Goal: Transaction & Acquisition: Purchase product/service

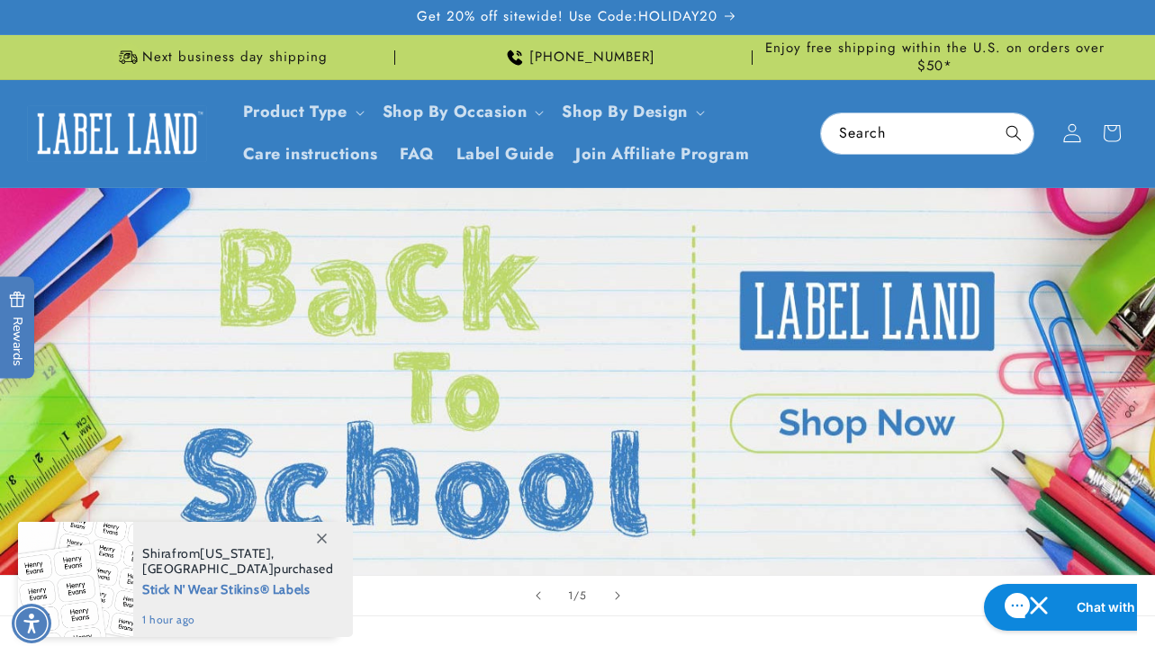
click at [1072, 134] on icon at bounding box center [1071, 133] width 17 height 18
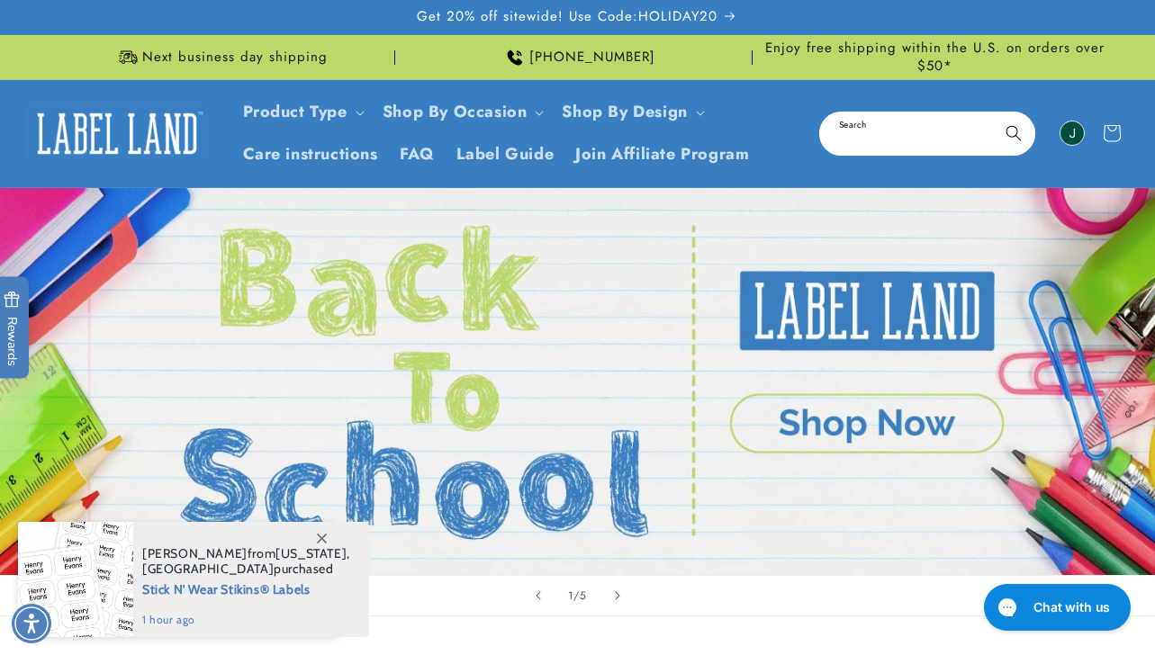
click at [864, 132] on input "Search" at bounding box center [927, 133] width 212 height 40
paste input "**********"
type input "**********"
click at [1013, 131] on button "Search" at bounding box center [1013, 133] width 40 height 40
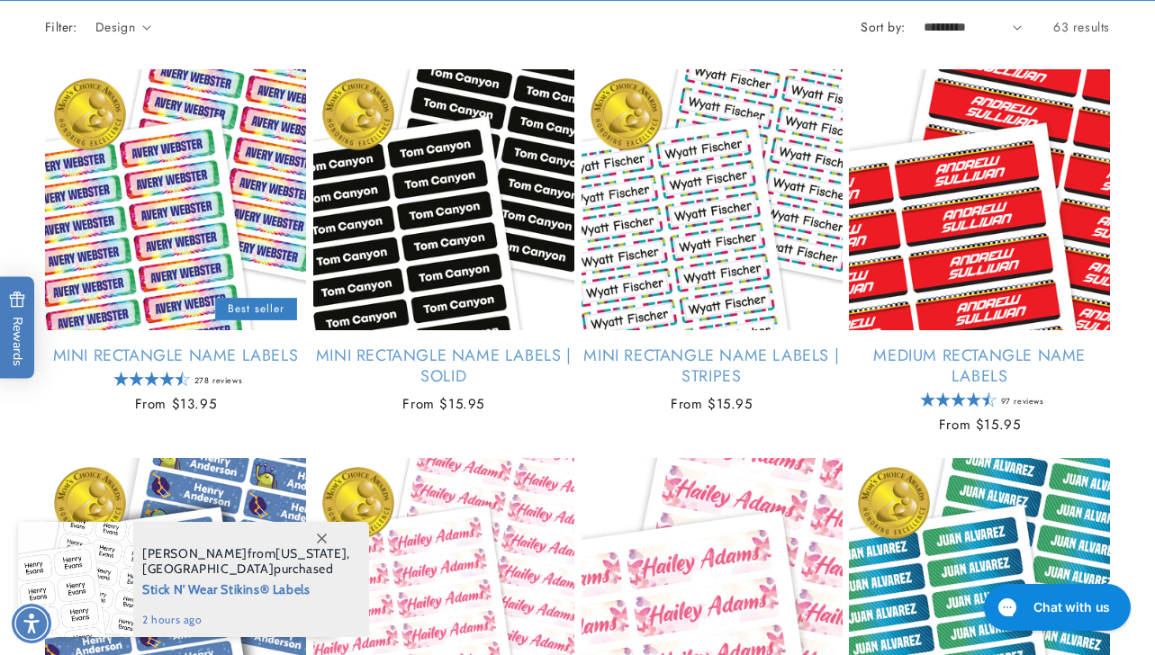
scroll to position [373, 0]
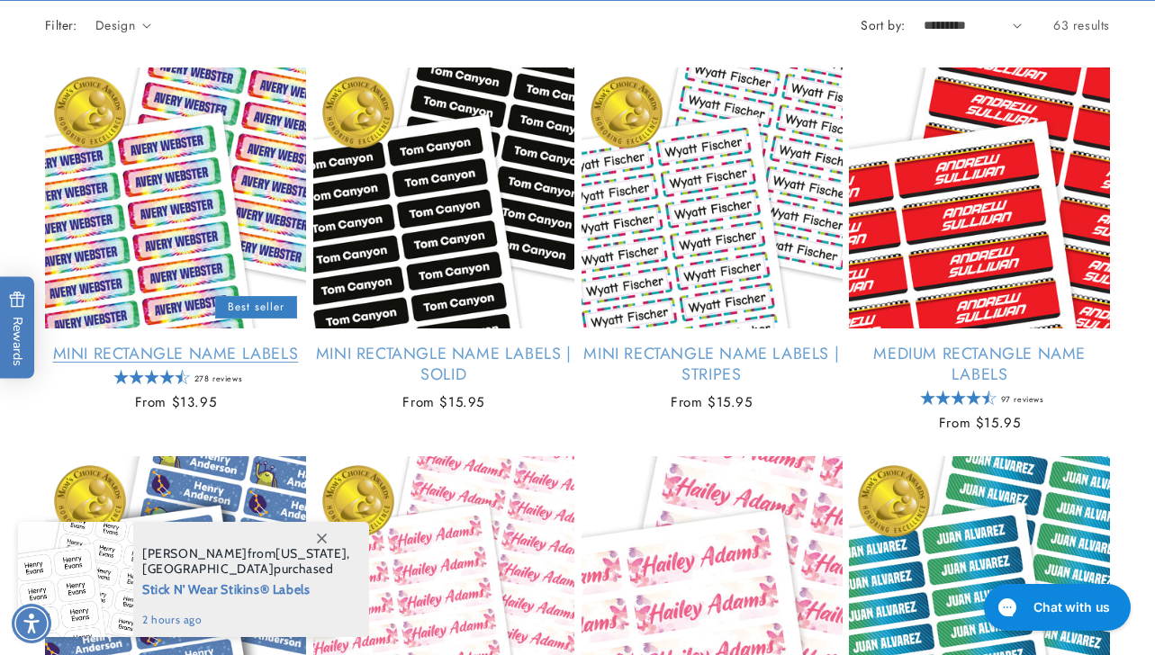
click at [168, 344] on link "Mini Rectangle Name Labels" at bounding box center [175, 354] width 261 height 21
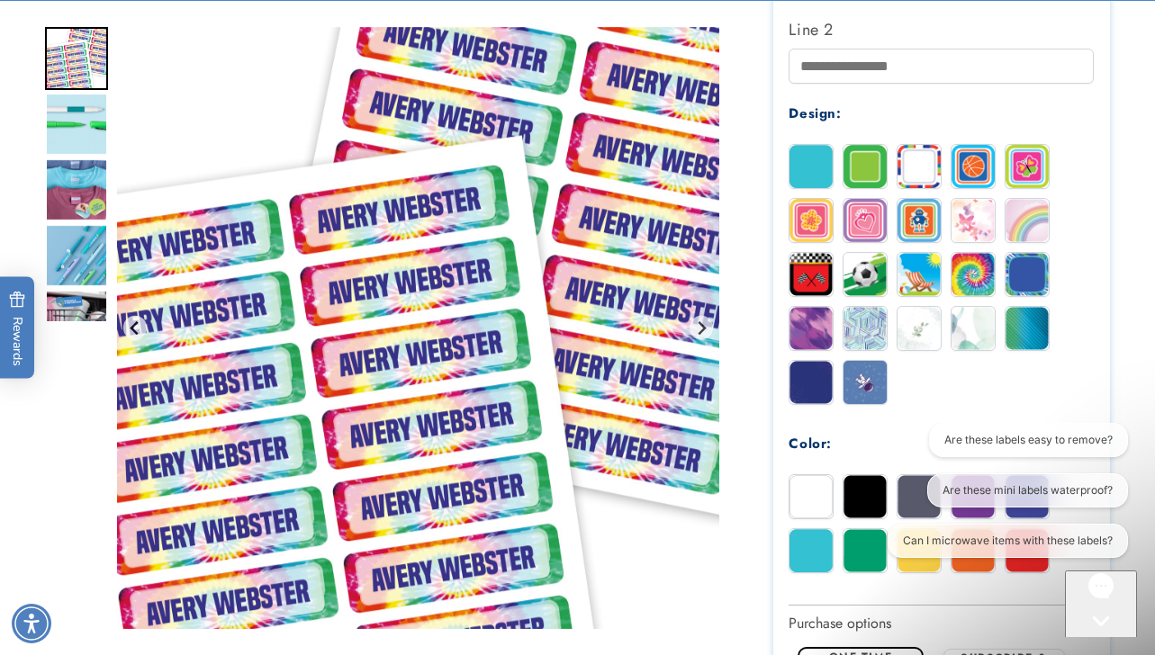
scroll to position [788, 0]
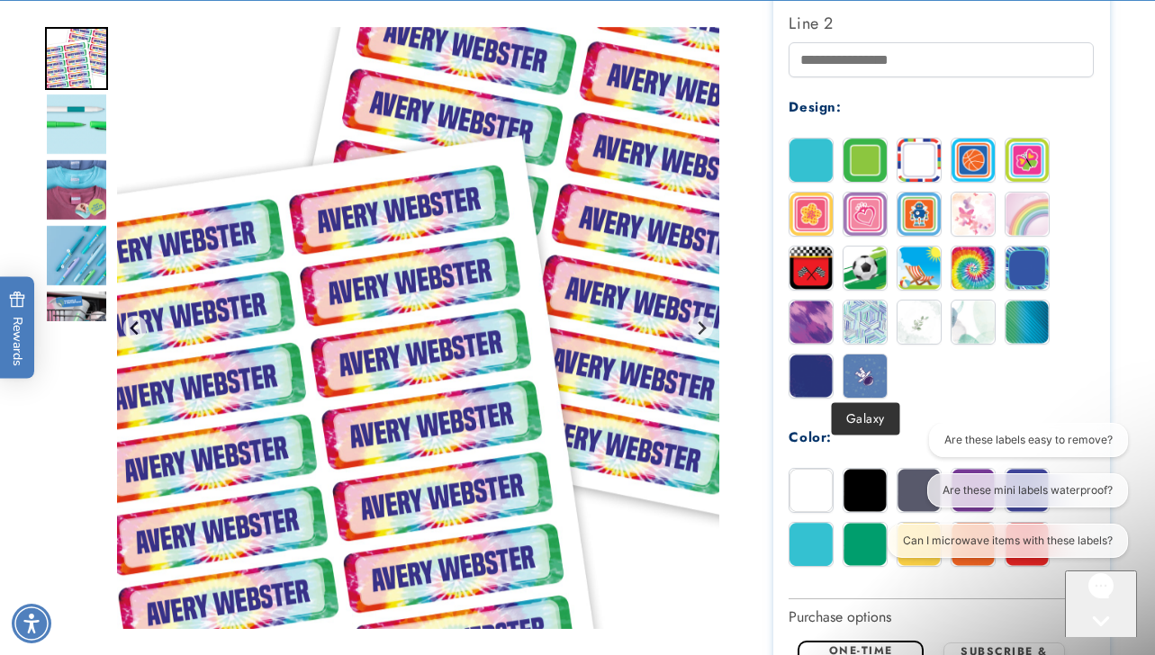
click at [863, 371] on img at bounding box center [864, 376] width 43 height 43
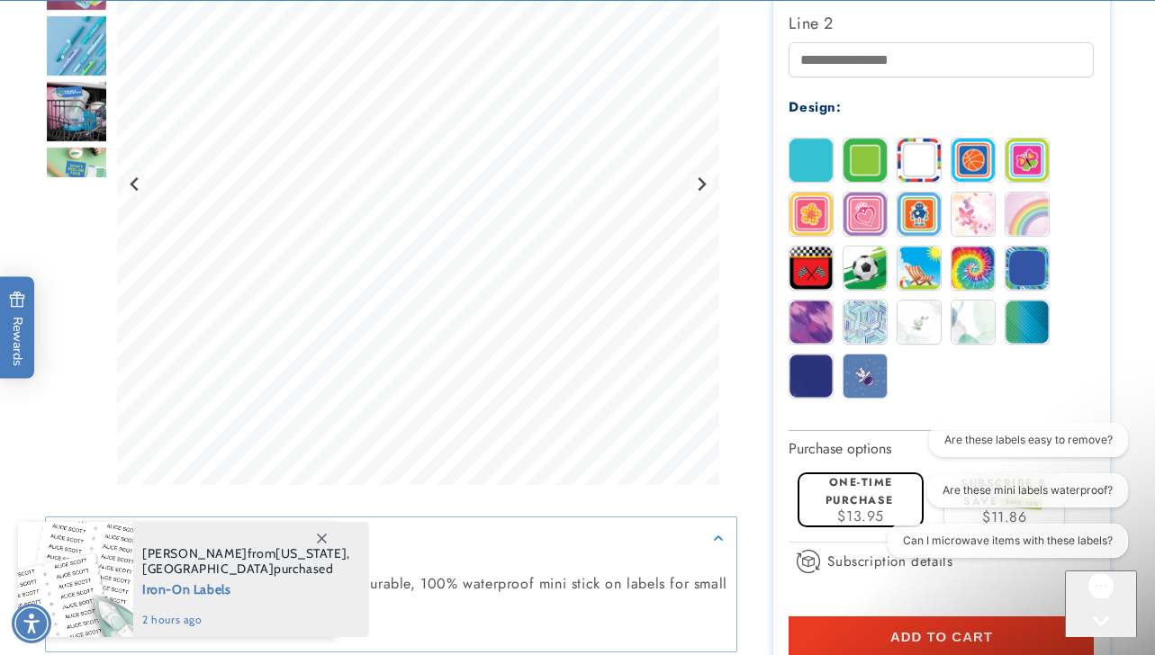
click at [984, 142] on img at bounding box center [972, 160] width 43 height 43
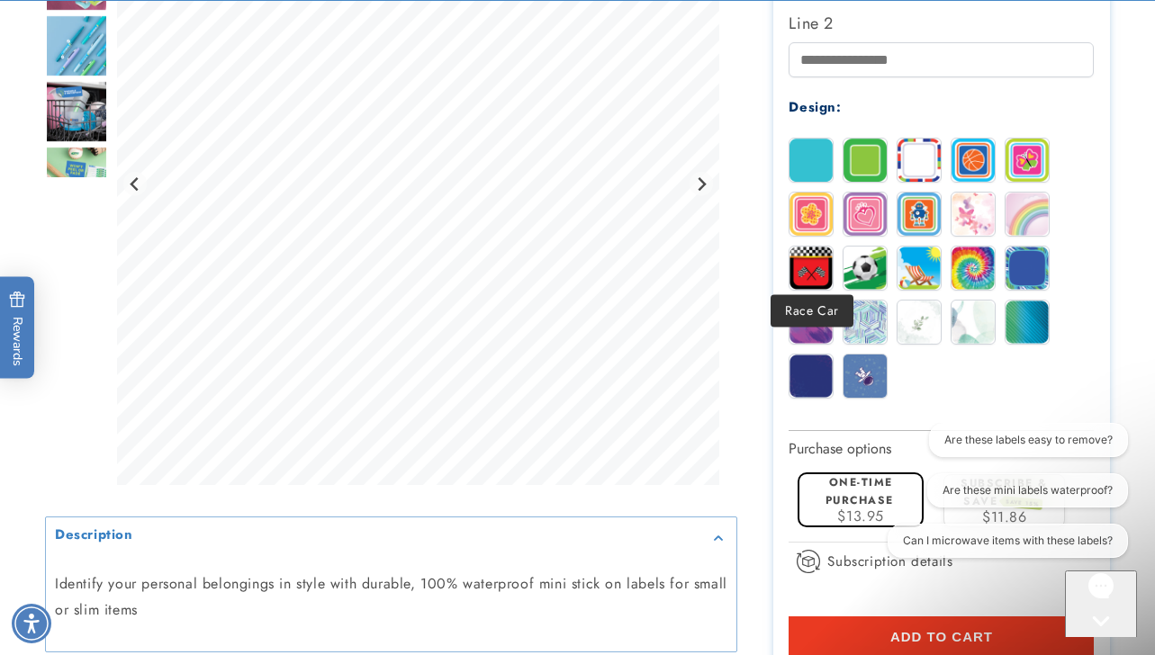
click at [827, 261] on img at bounding box center [810, 268] width 43 height 43
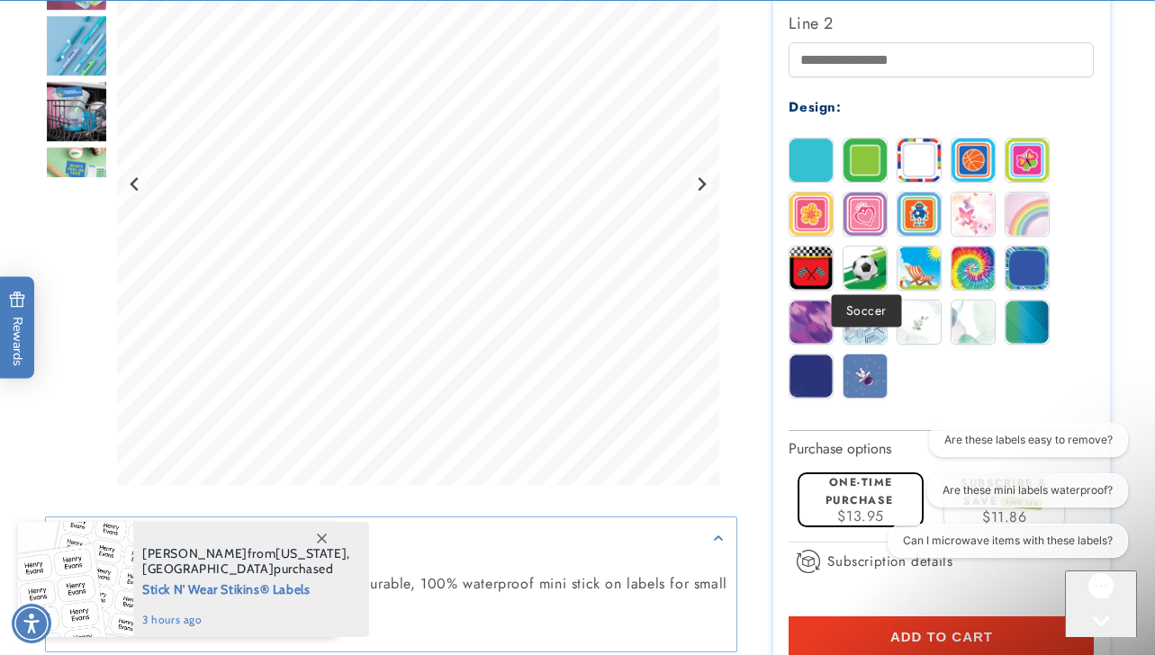
click at [860, 262] on img at bounding box center [864, 268] width 43 height 43
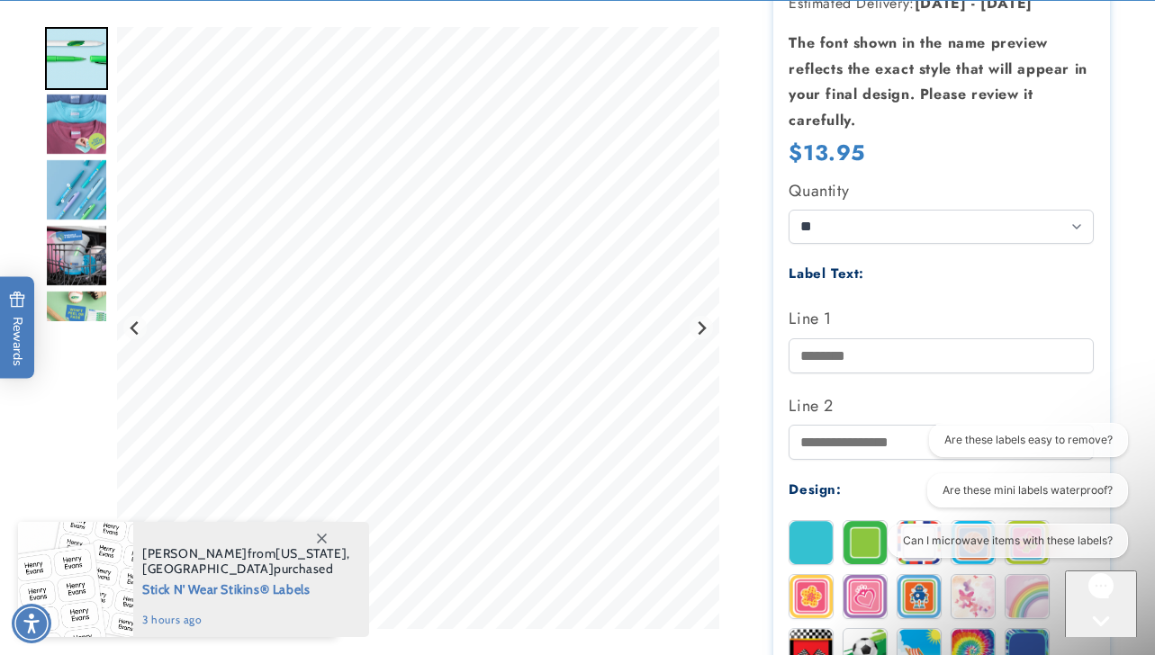
scroll to position [412, 0]
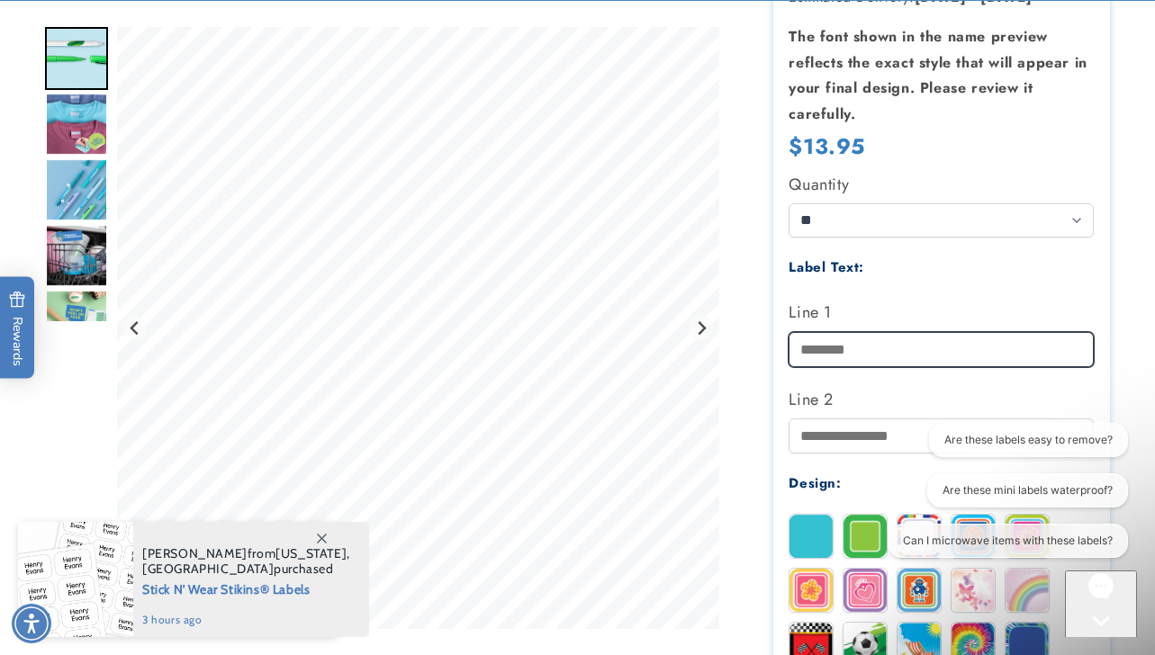
click at [836, 352] on input "Line 1" at bounding box center [940, 349] width 305 height 35
type input "*******"
click at [758, 409] on div "Mini Rectangle Name Labels Mini Rectangle Name Labels 278 Reviews Estimated Del…" at bounding box center [923, 494] width 373 height 1373
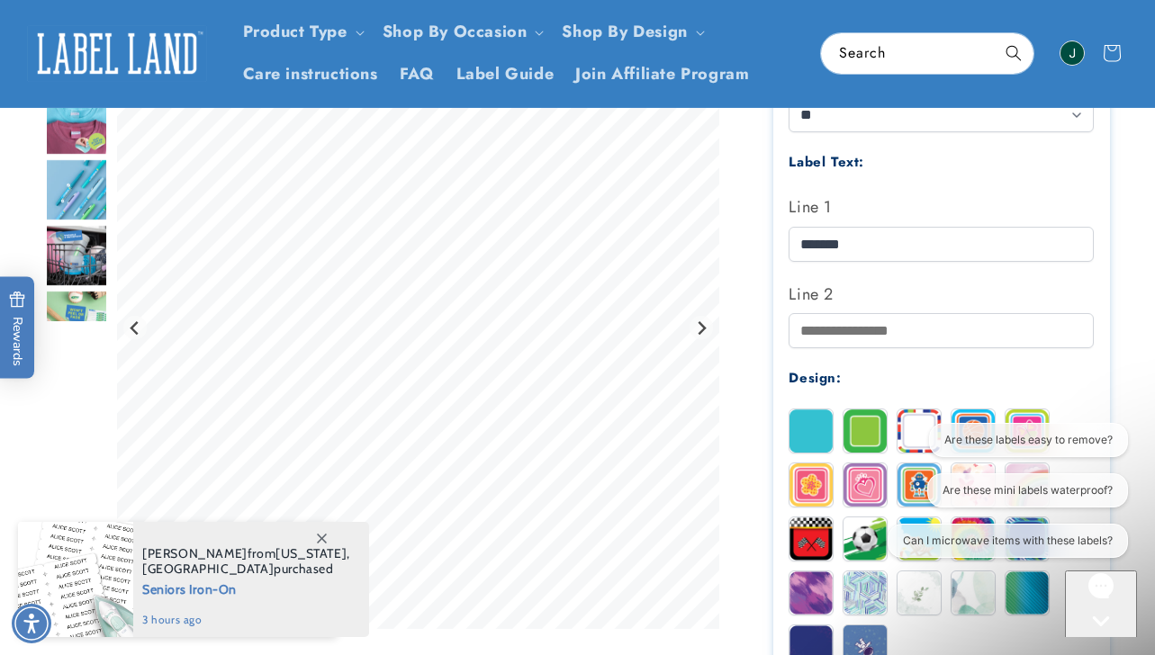
scroll to position [517, 0]
click at [814, 421] on img at bounding box center [810, 430] width 43 height 43
click at [869, 430] on div "Are these labels easy to remove? Are these mini labels waterproof? Can I microw…" at bounding box center [1001, 494] width 272 height 142
click at [857, 421] on img at bounding box center [864, 430] width 43 height 43
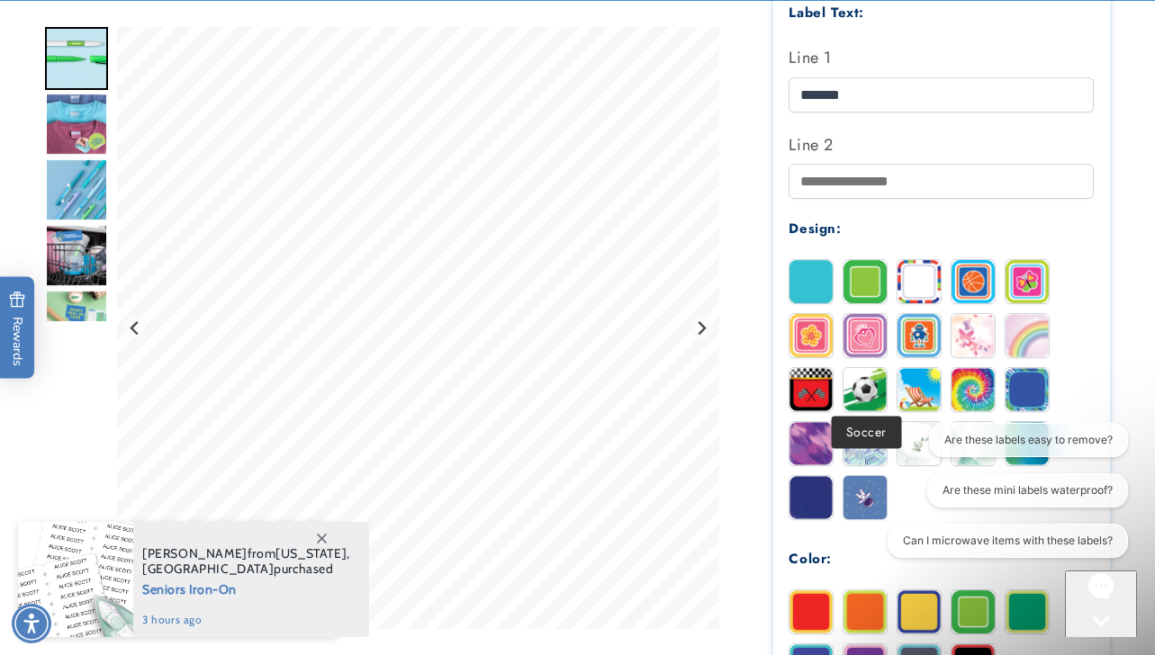
scroll to position [668, 0]
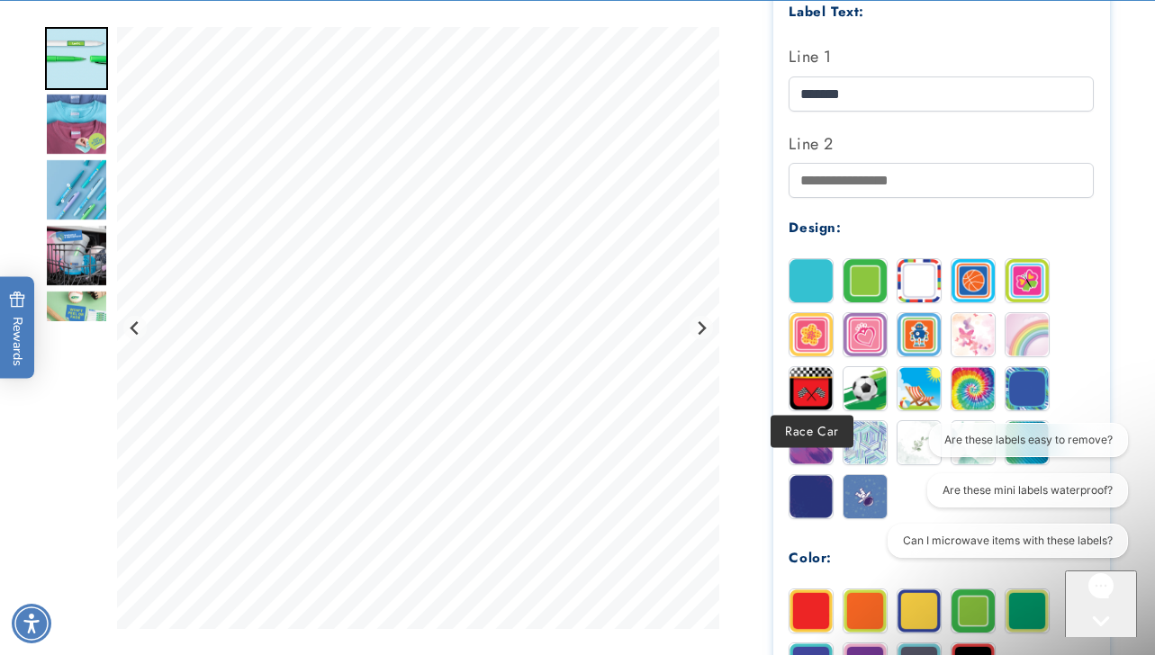
click at [821, 380] on img at bounding box center [810, 388] width 43 height 43
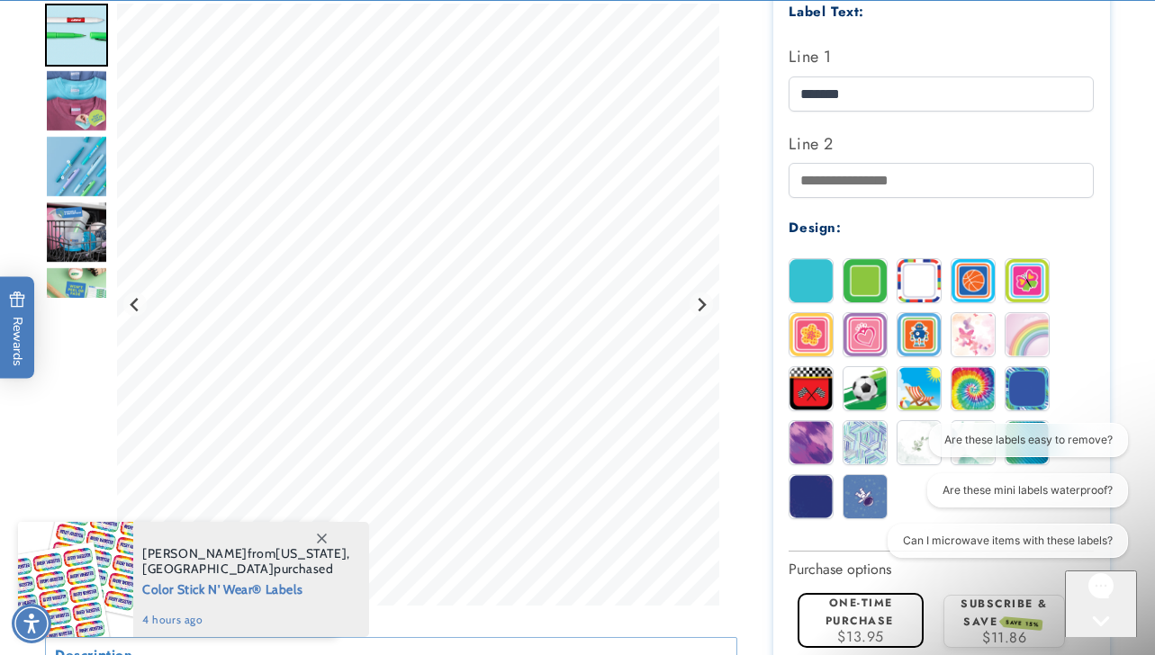
click at [847, 376] on img at bounding box center [864, 388] width 43 height 43
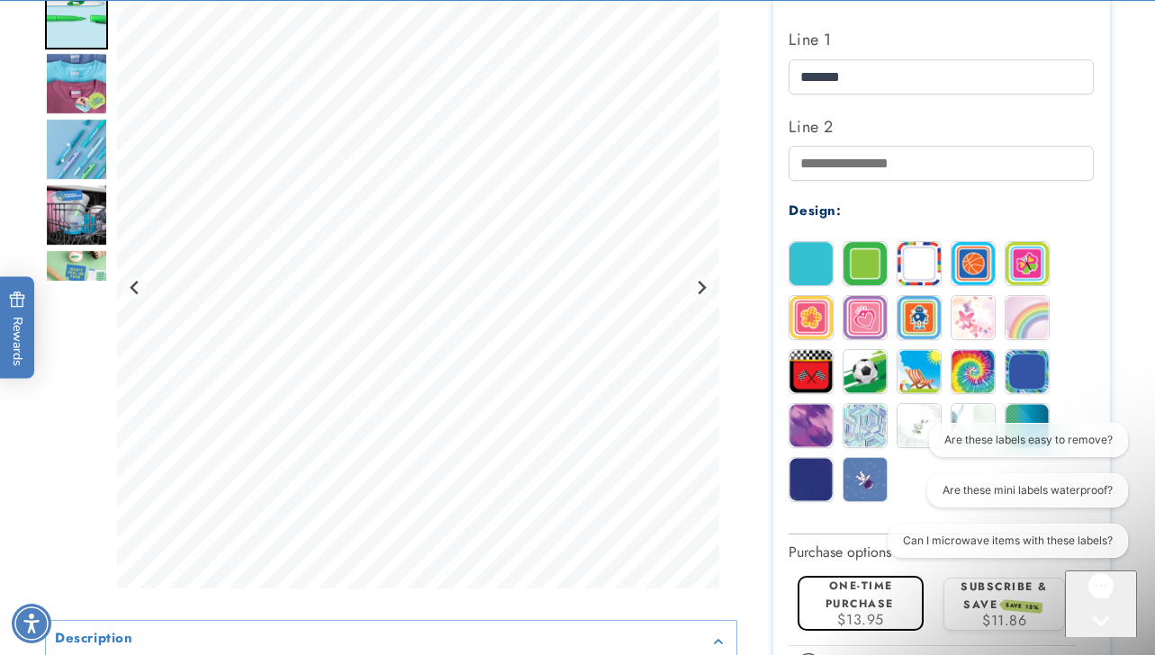
scroll to position [687, 0]
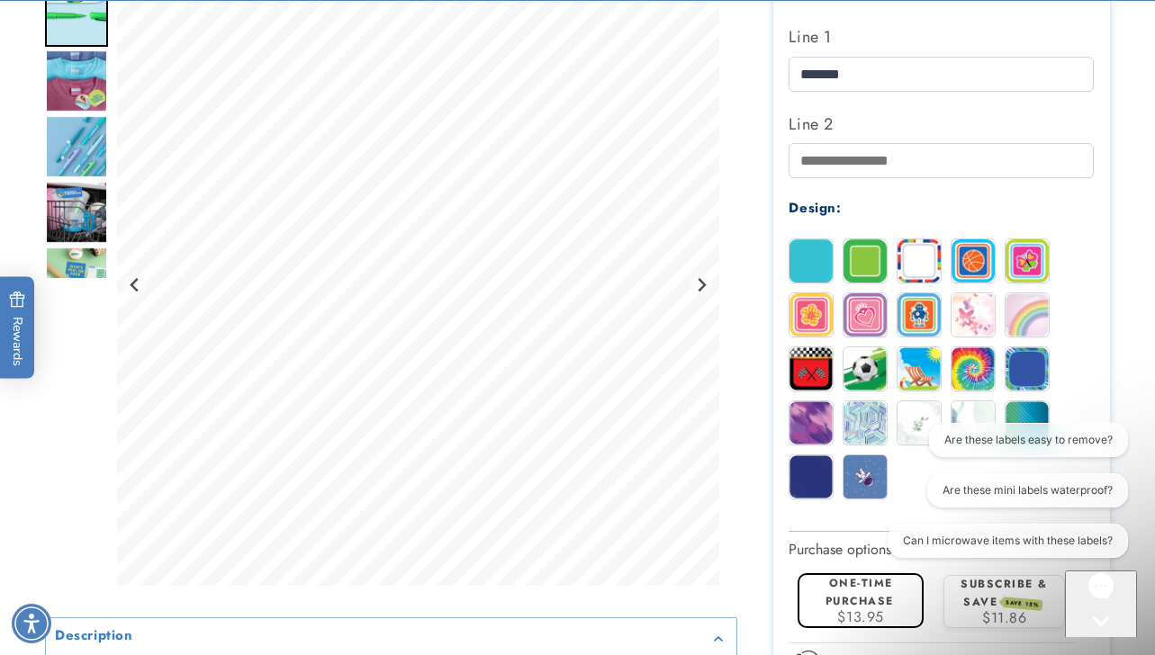
click at [909, 368] on img at bounding box center [918, 368] width 43 height 43
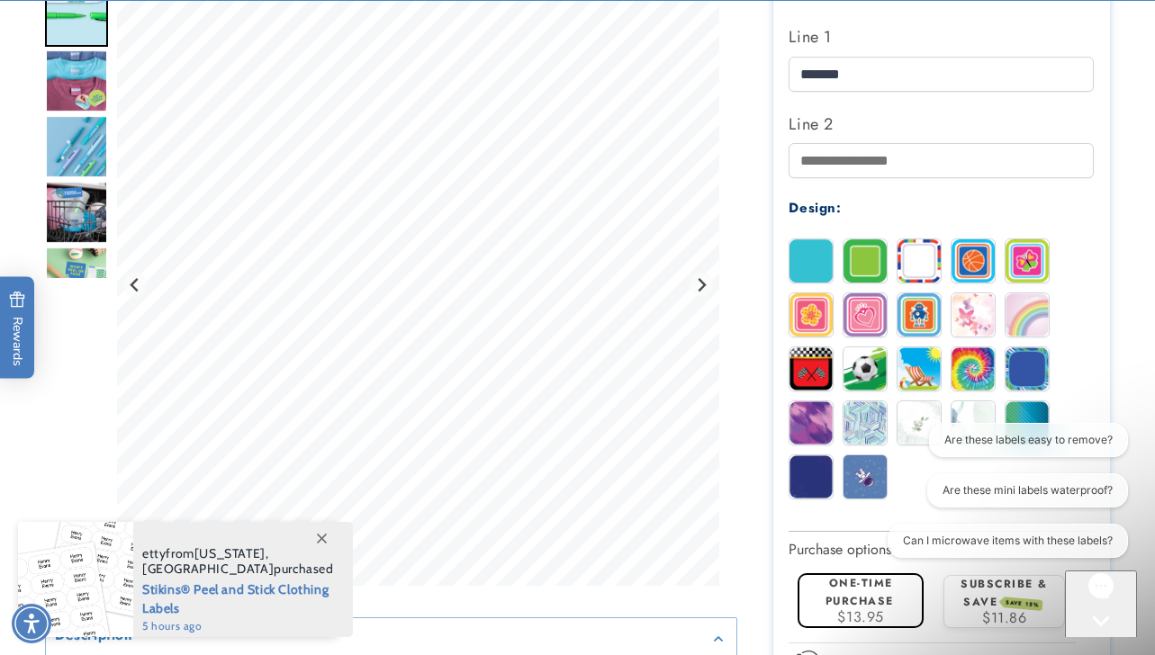
click at [970, 359] on img at bounding box center [972, 368] width 43 height 43
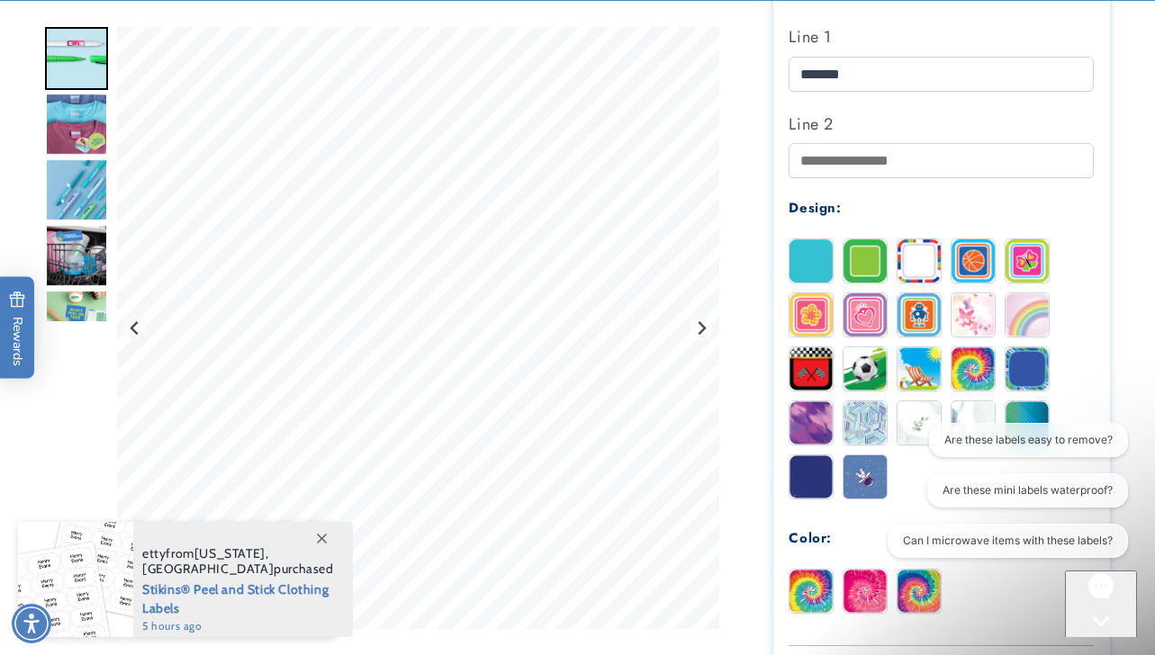
click at [809, 595] on img at bounding box center [810, 591] width 43 height 43
click at [921, 593] on img at bounding box center [918, 591] width 43 height 43
click at [1031, 370] on img at bounding box center [1026, 368] width 43 height 43
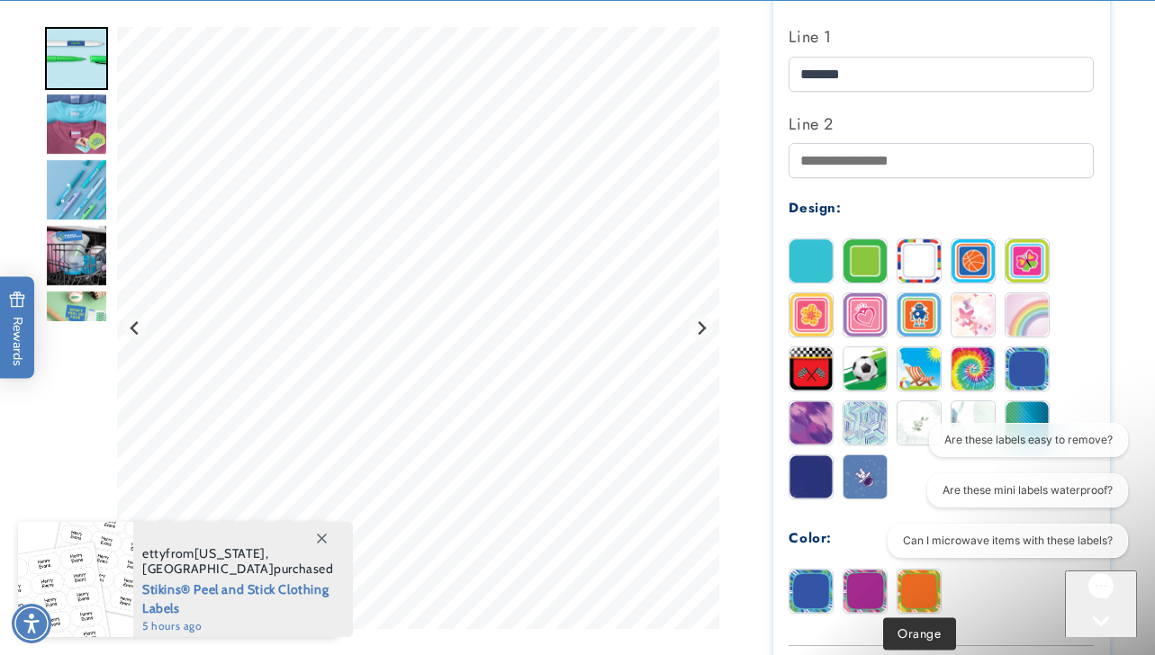
click at [924, 587] on img at bounding box center [918, 591] width 43 height 43
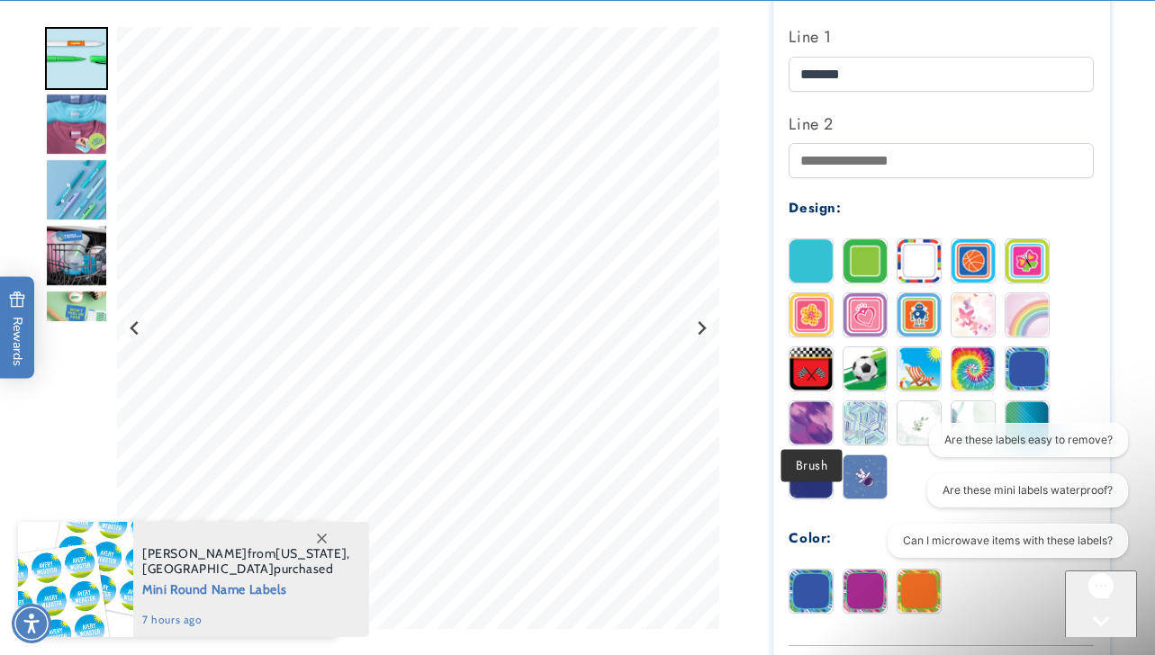
click at [810, 412] on img at bounding box center [810, 422] width 43 height 43
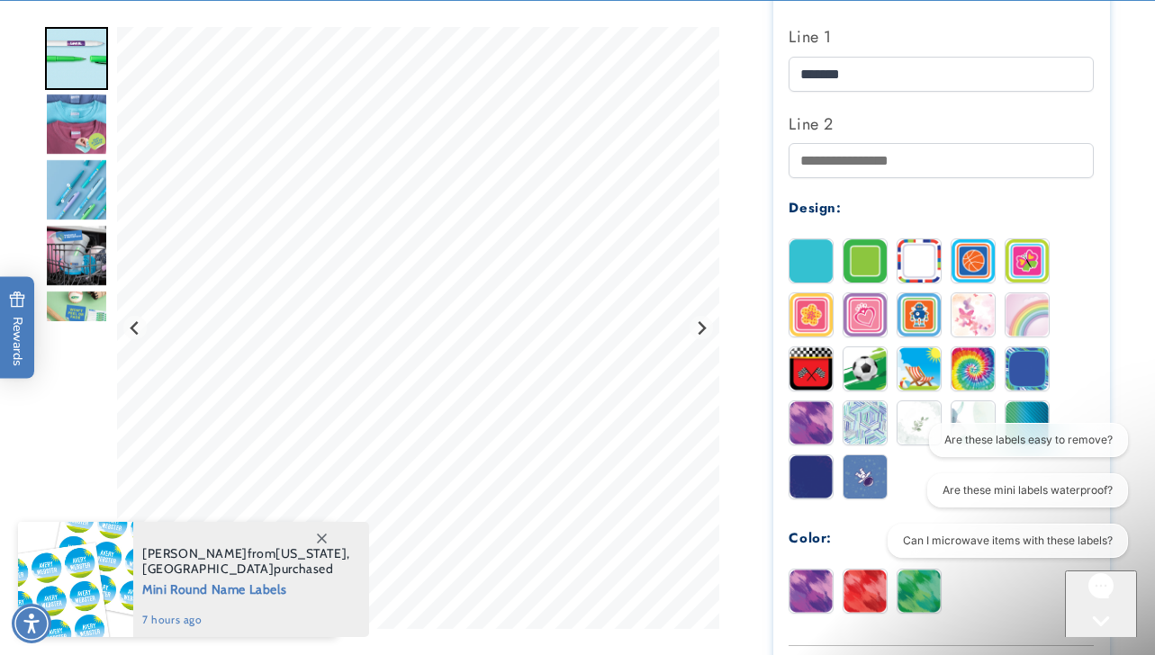
click at [923, 594] on img at bounding box center [918, 591] width 43 height 43
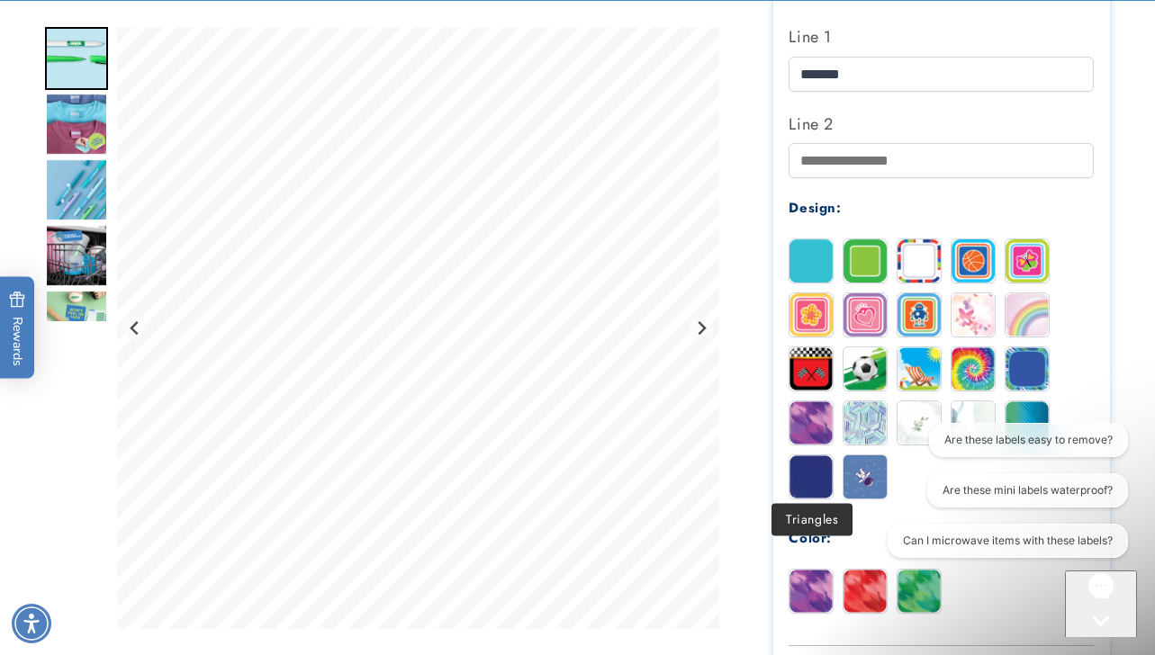
click at [806, 473] on img at bounding box center [810, 476] width 43 height 43
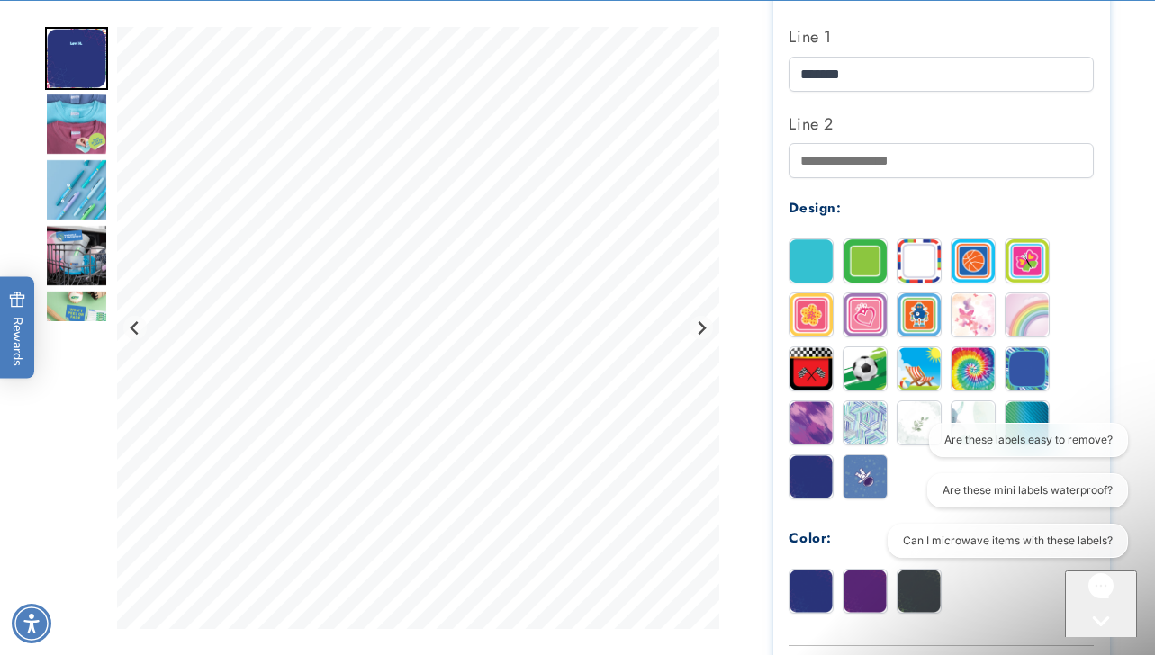
click at [1035, 401] on img at bounding box center [1026, 422] width 43 height 43
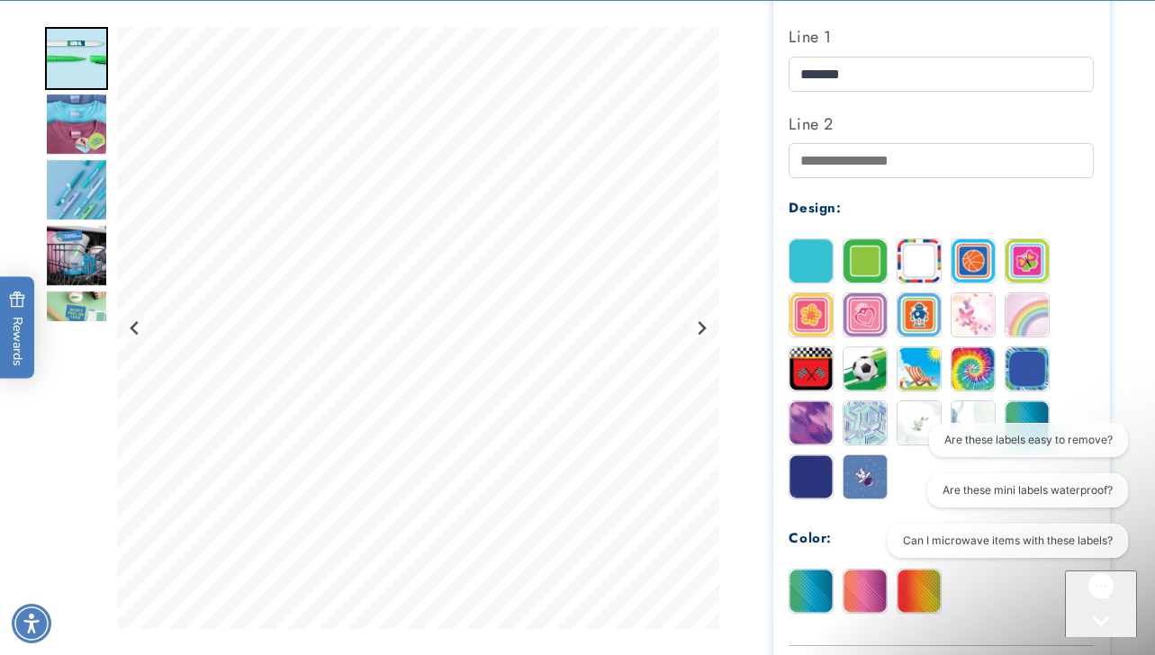
click at [919, 590] on img at bounding box center [918, 591] width 43 height 43
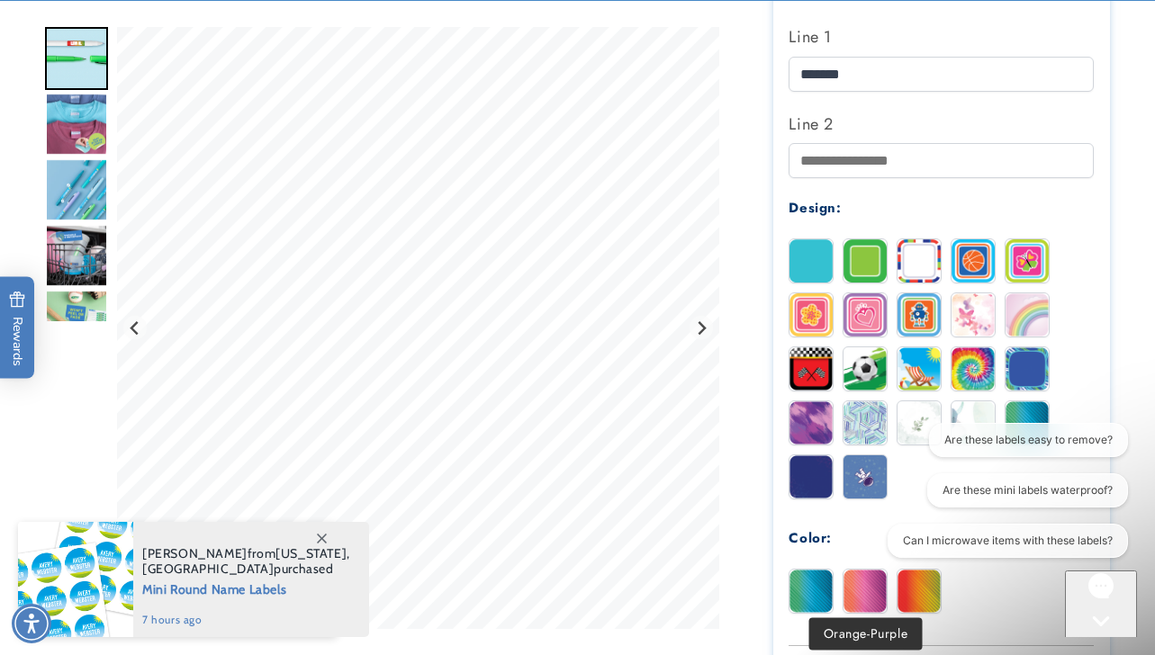
click at [848, 590] on img at bounding box center [864, 591] width 43 height 43
click at [812, 588] on img at bounding box center [810, 591] width 43 height 43
click at [876, 418] on img at bounding box center [864, 422] width 43 height 43
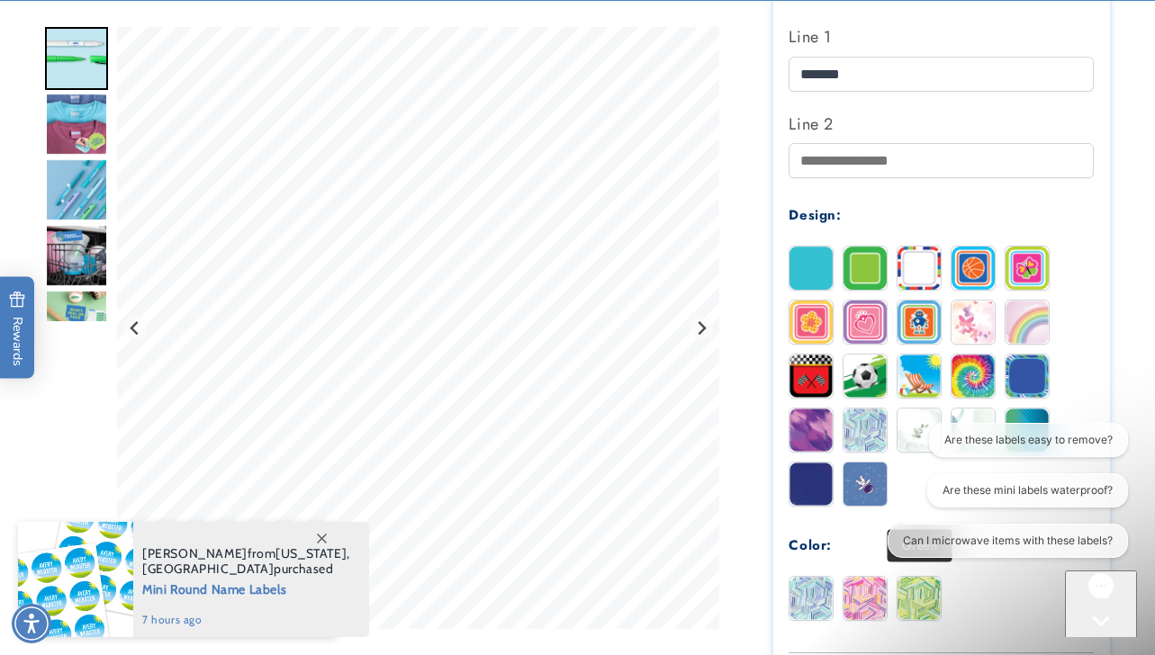
click at [916, 593] on img at bounding box center [918, 598] width 43 height 43
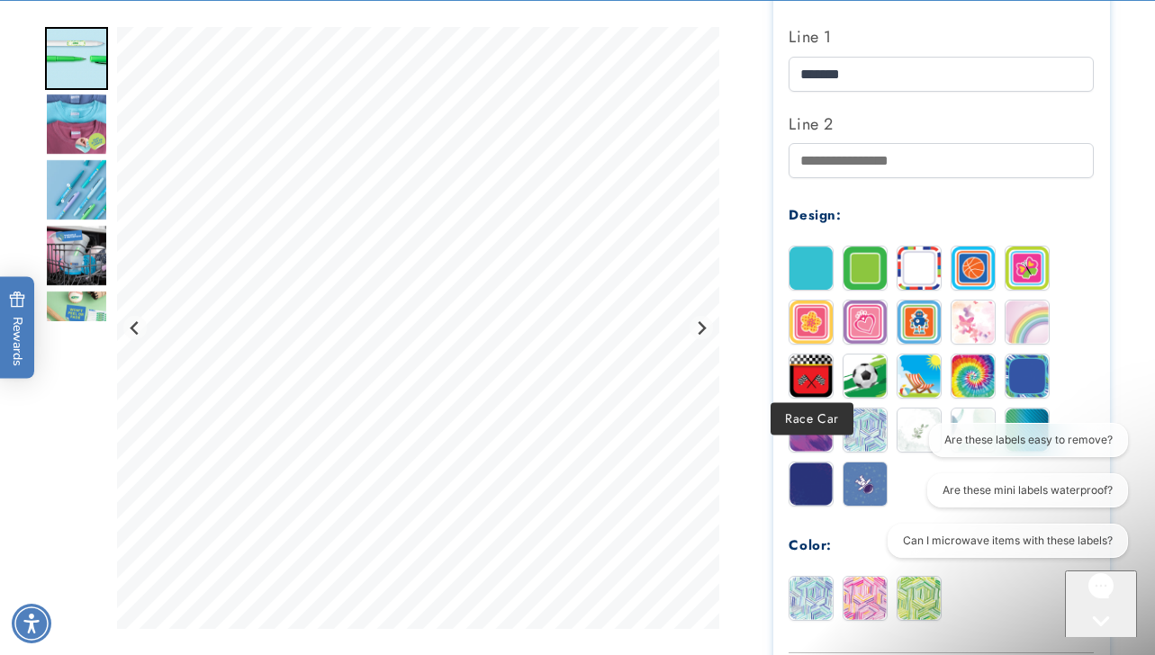
click at [797, 387] on img at bounding box center [810, 376] width 43 height 43
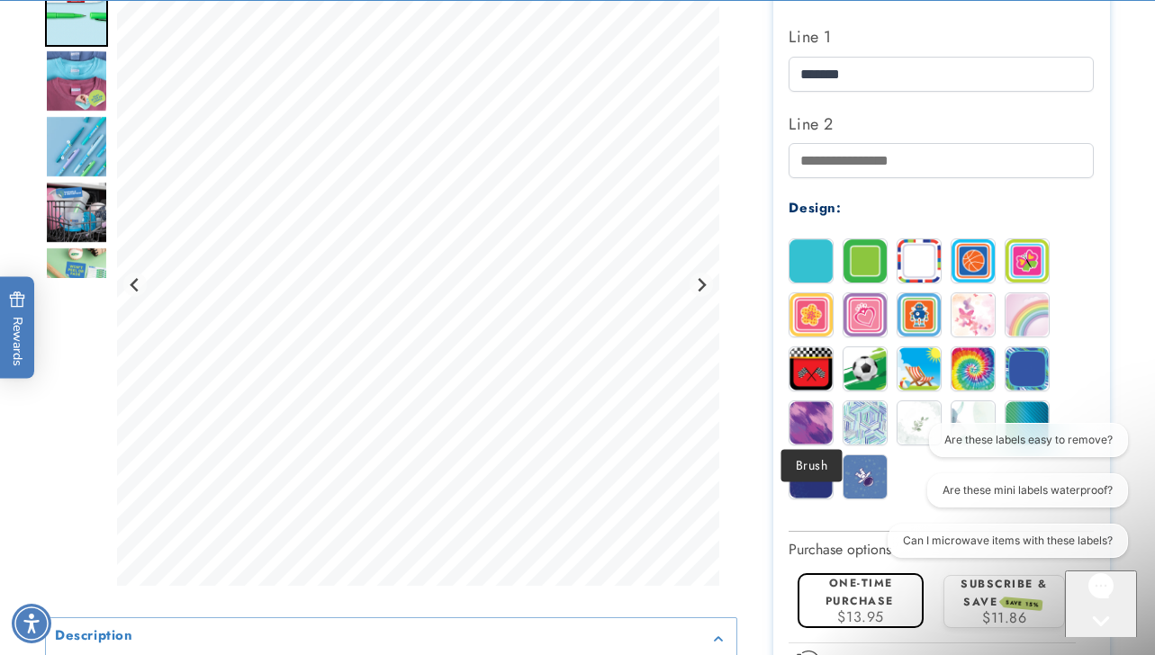
click at [806, 416] on img at bounding box center [810, 422] width 43 height 43
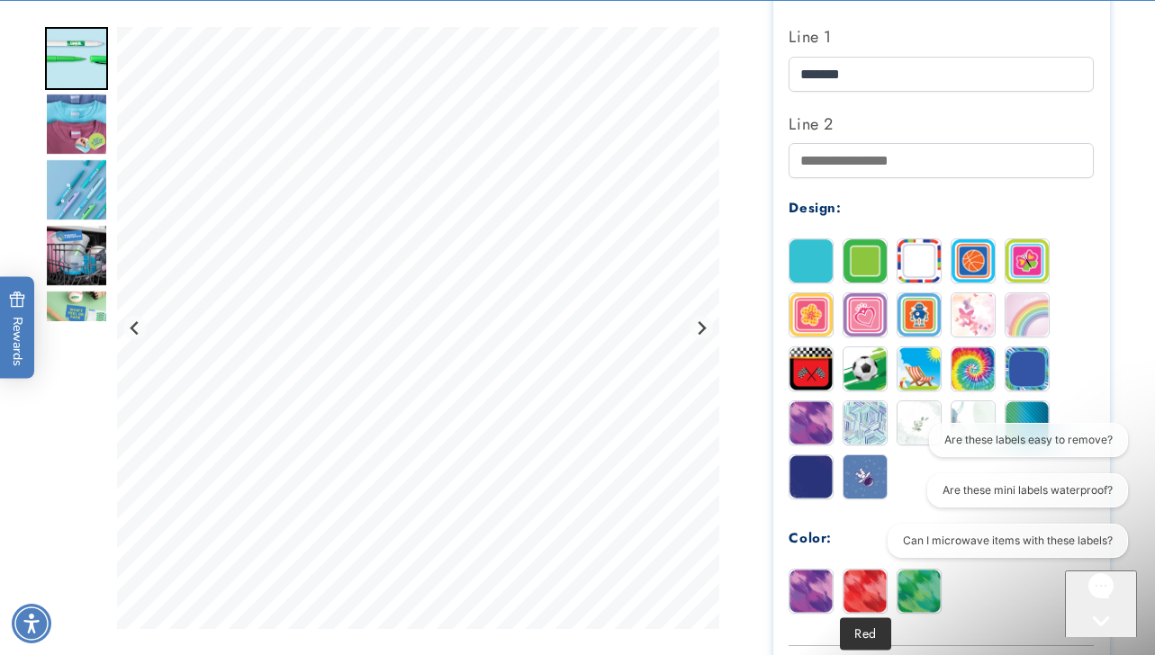
click at [852, 591] on img at bounding box center [864, 591] width 43 height 43
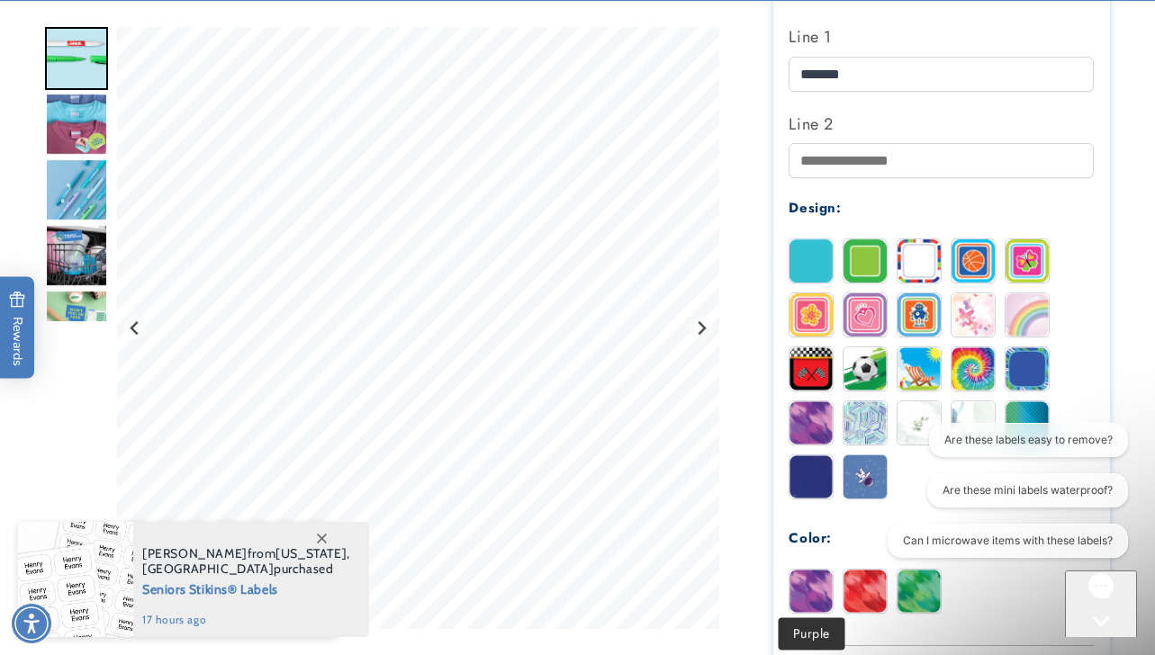
click at [817, 576] on img at bounding box center [810, 591] width 43 height 43
click at [1012, 335] on div "Solid Border Stripes Basketball" at bounding box center [945, 373] width 314 height 270
click at [1027, 314] on img at bounding box center [1026, 314] width 43 height 43
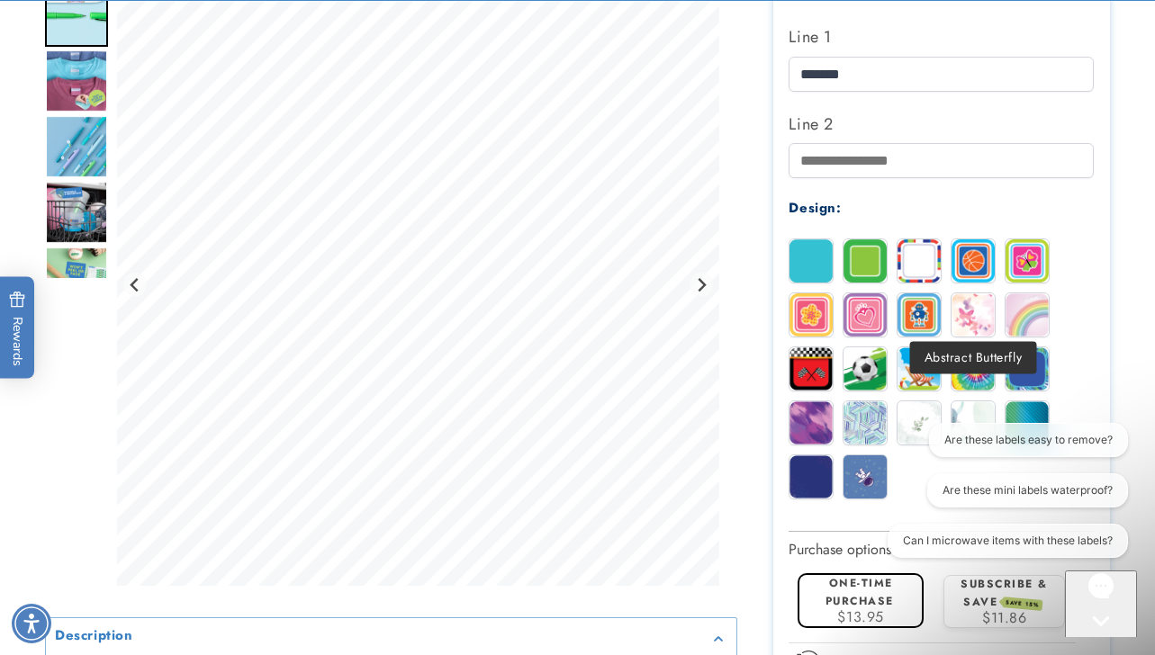
click at [964, 304] on img at bounding box center [972, 314] width 43 height 43
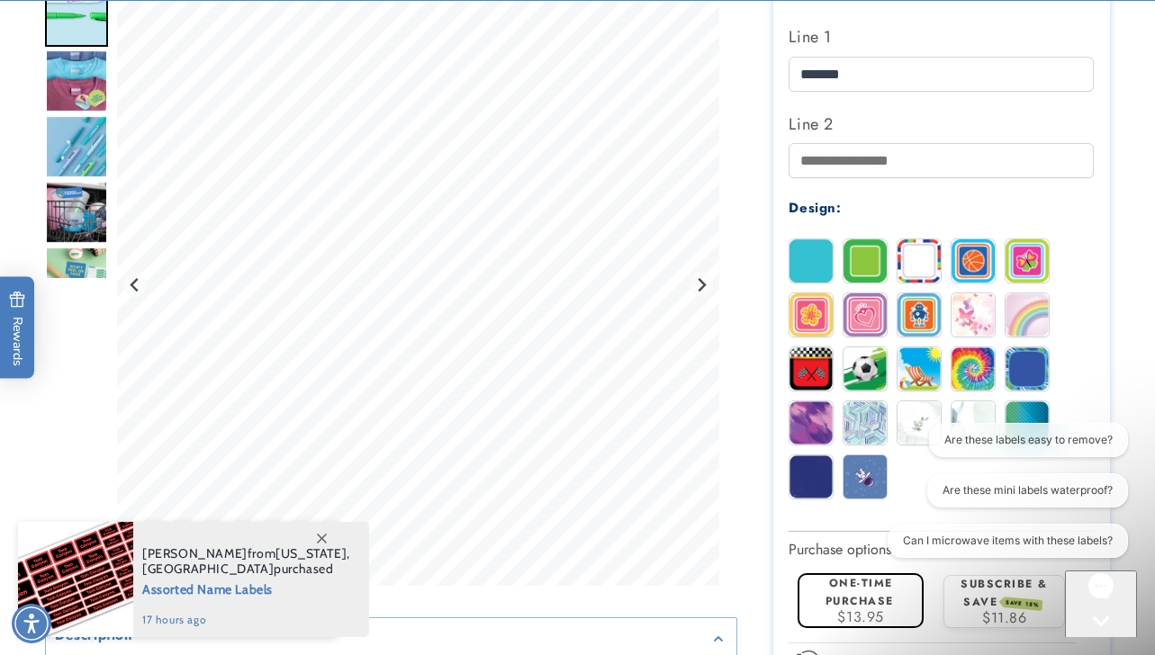
click at [818, 362] on img at bounding box center [810, 368] width 43 height 43
click at [823, 405] on img at bounding box center [810, 422] width 43 height 43
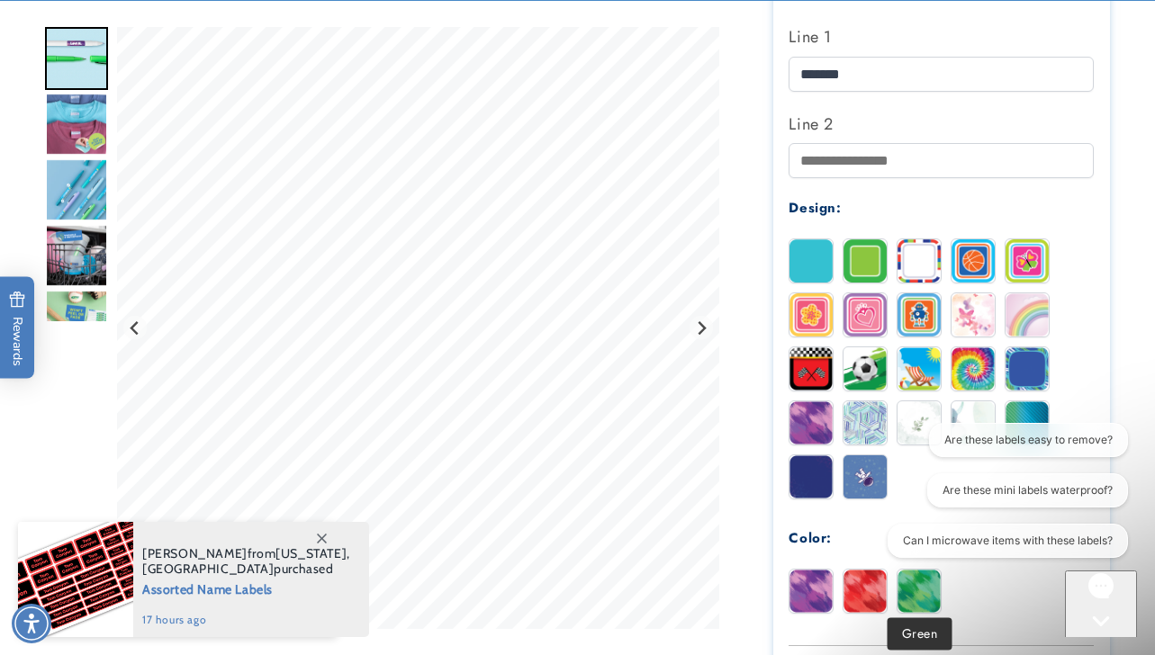
click at [912, 587] on img at bounding box center [918, 591] width 43 height 43
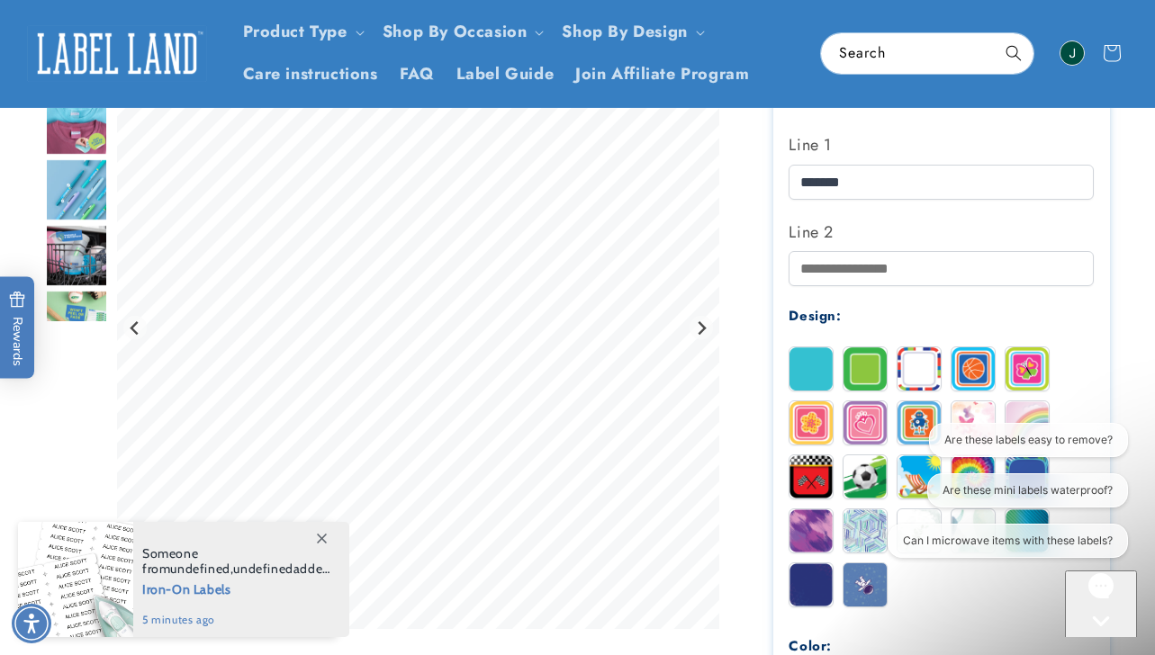
scroll to position [571, 0]
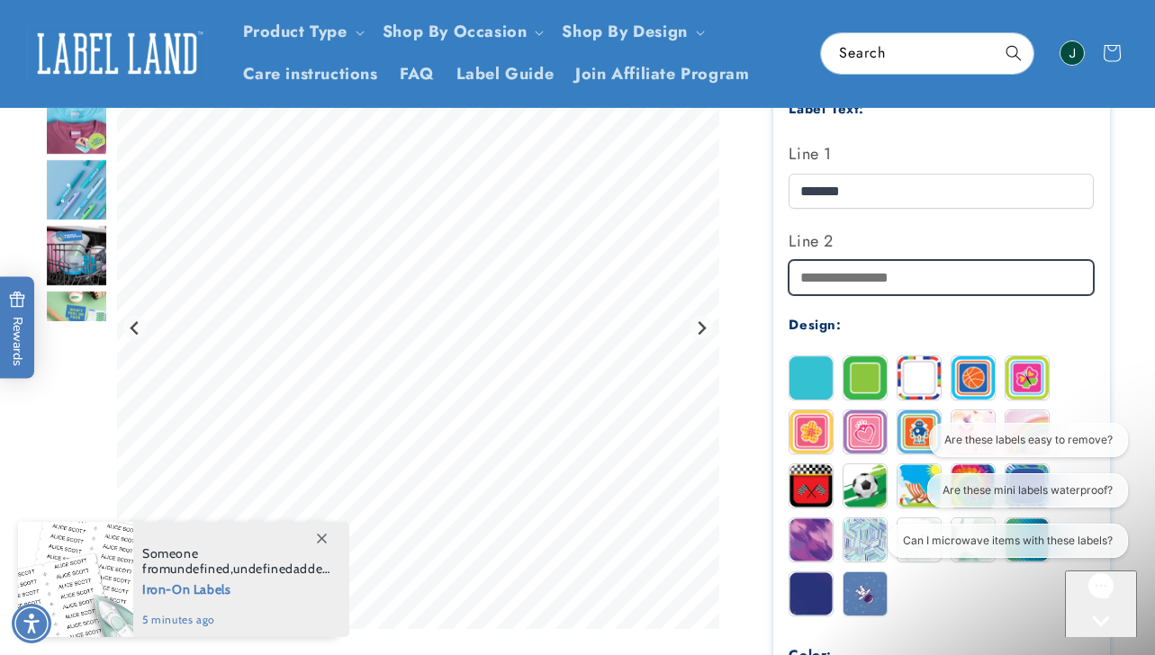
click at [936, 275] on input "Line 2" at bounding box center [940, 277] width 305 height 35
type input "*"
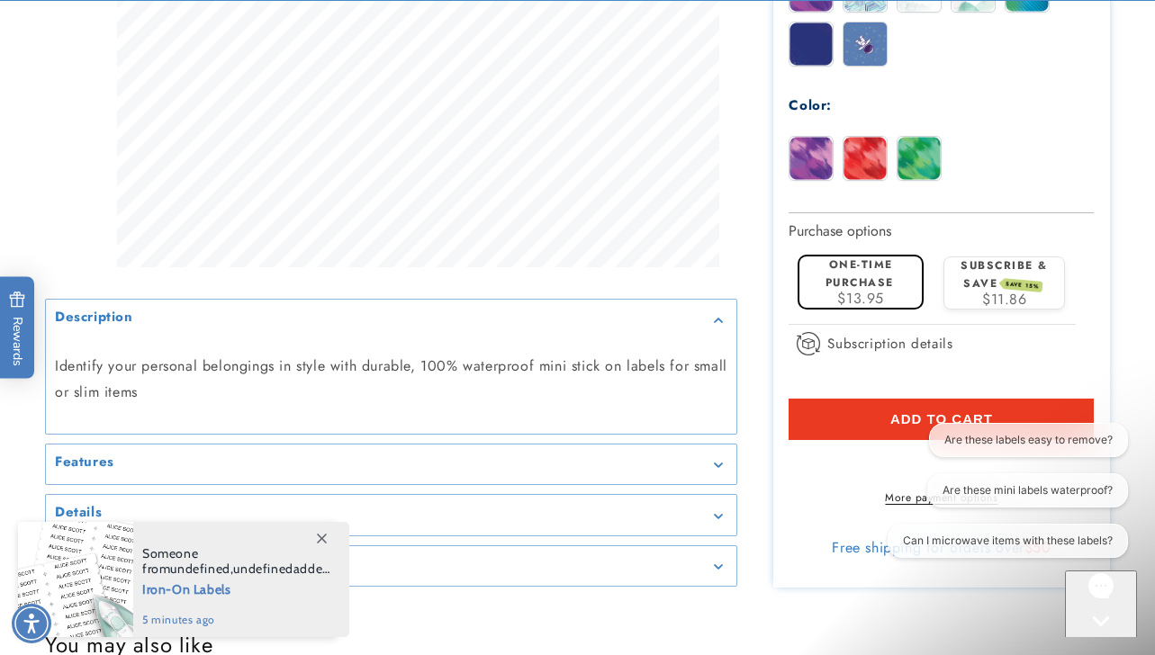
scroll to position [1157, 0]
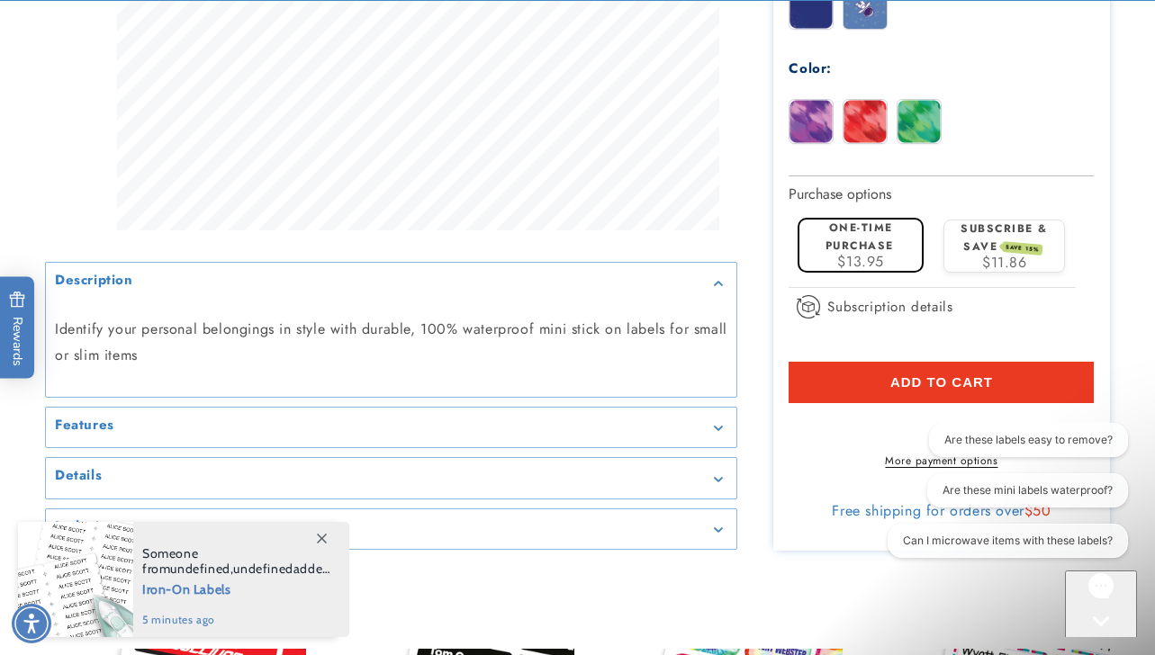
click at [1005, 388] on button "Add to cart" at bounding box center [940, 382] width 305 height 41
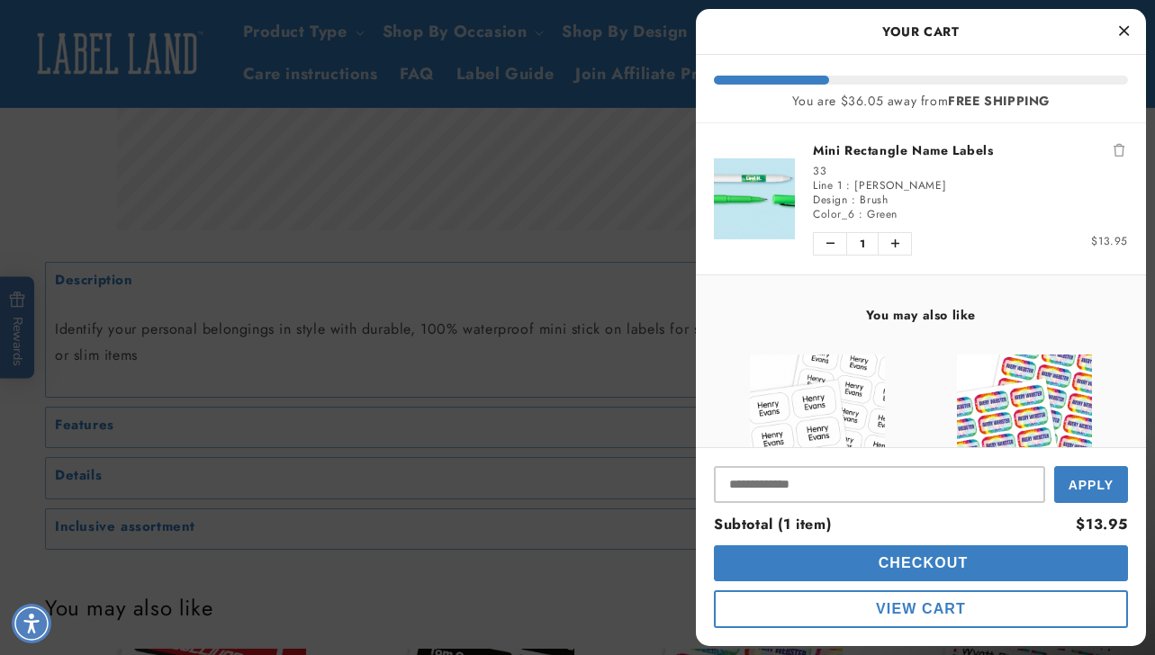
click at [677, 382] on div at bounding box center [577, 327] width 1155 height 655
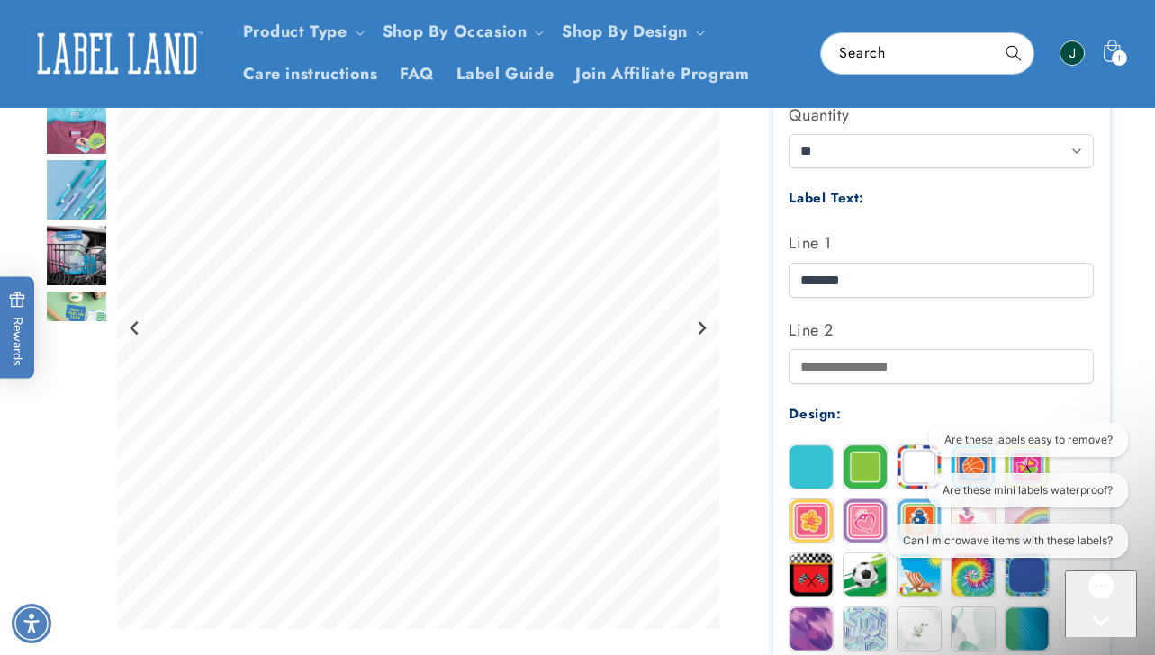
scroll to position [476, 0]
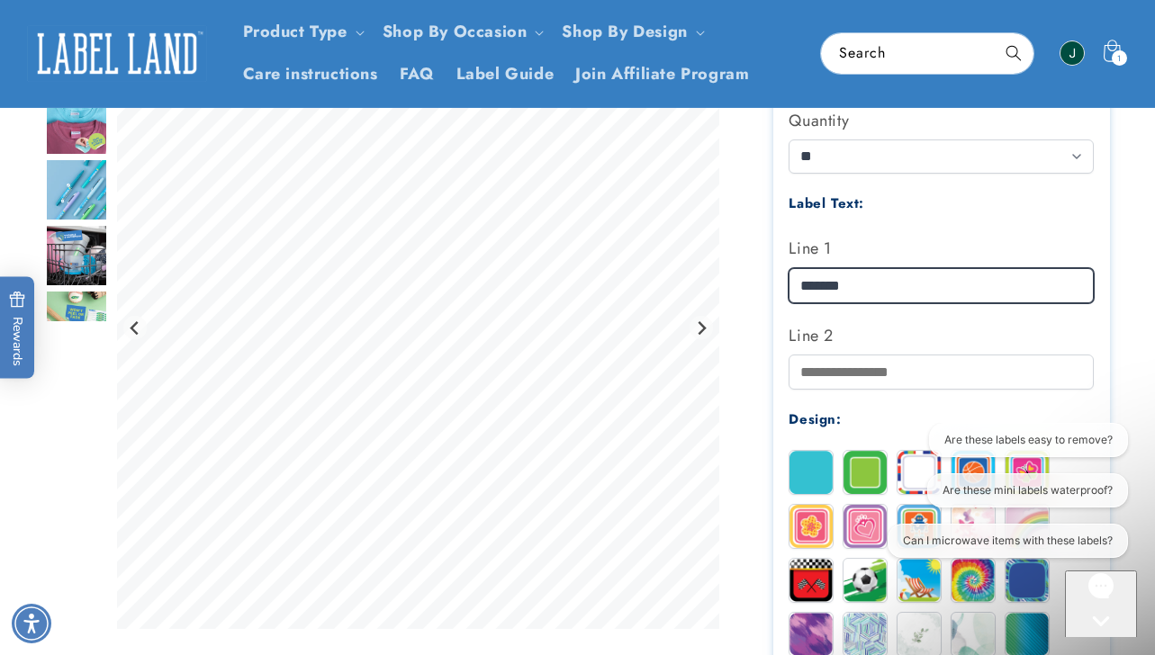
drag, startPoint x: 826, startPoint y: 279, endPoint x: 763, endPoint y: 280, distance: 63.0
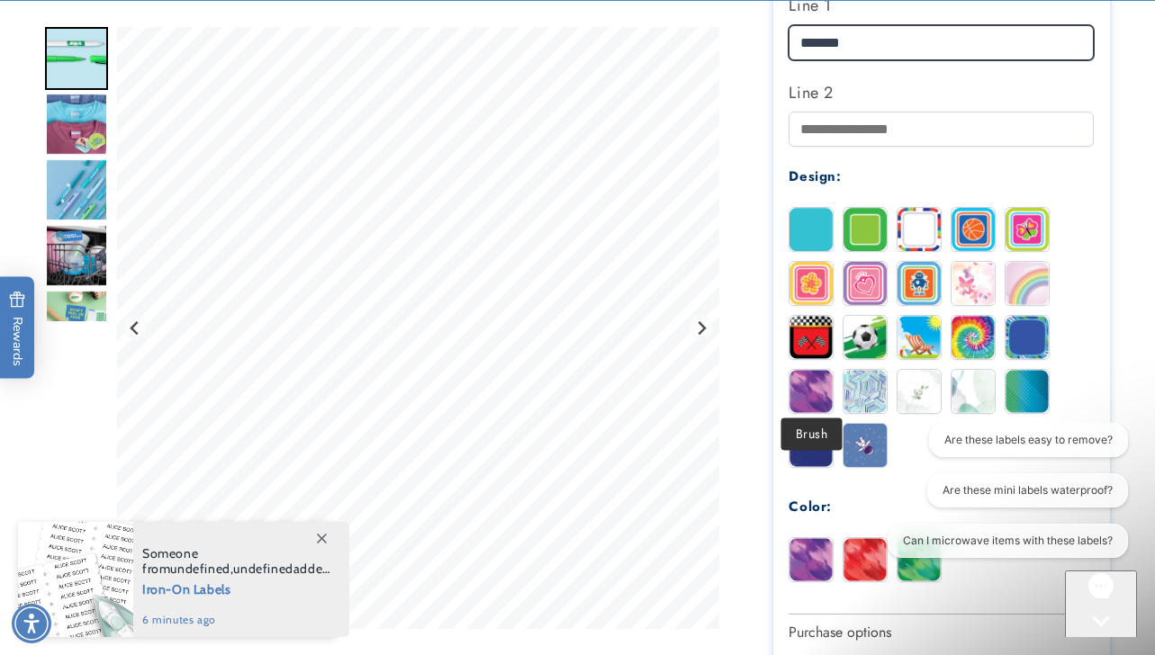
scroll to position [720, 0]
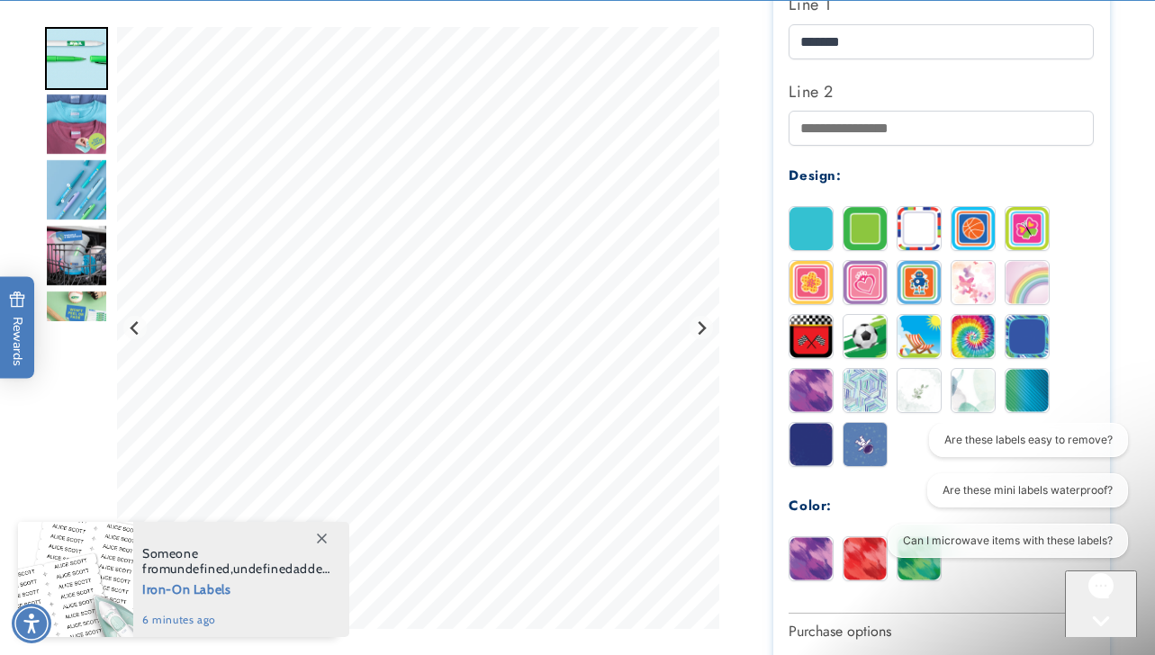
click at [808, 581] on div "Purple [PERSON_NAME]" at bounding box center [945, 563] width 314 height 54
click at [808, 553] on img at bounding box center [810, 558] width 43 height 43
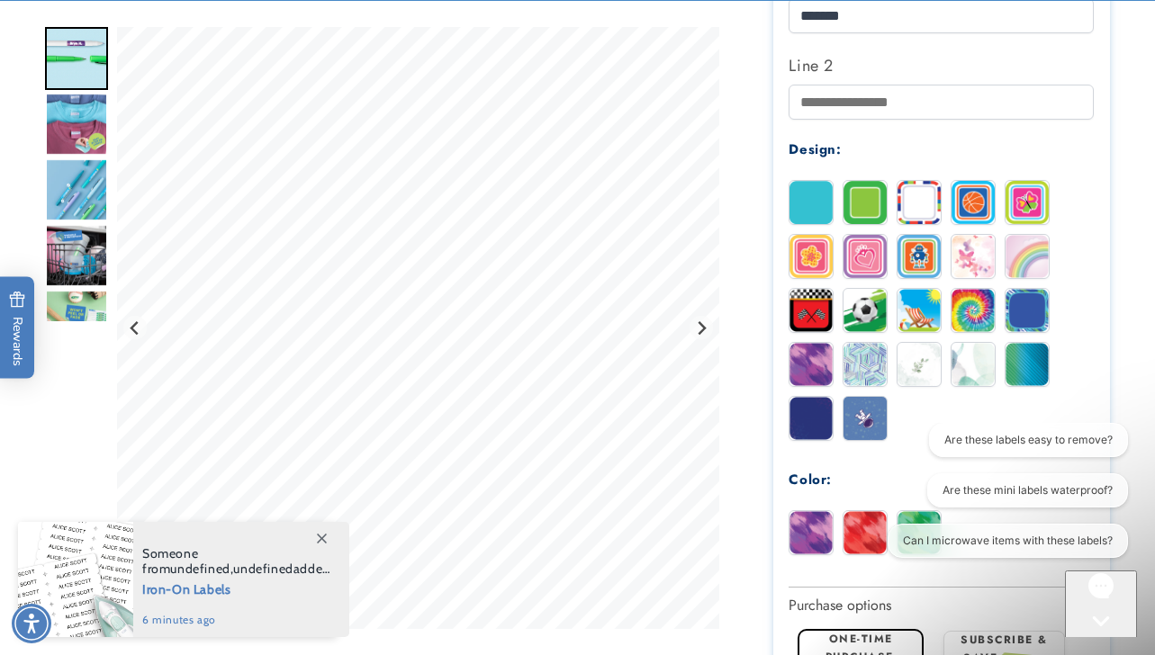
scroll to position [747, 0]
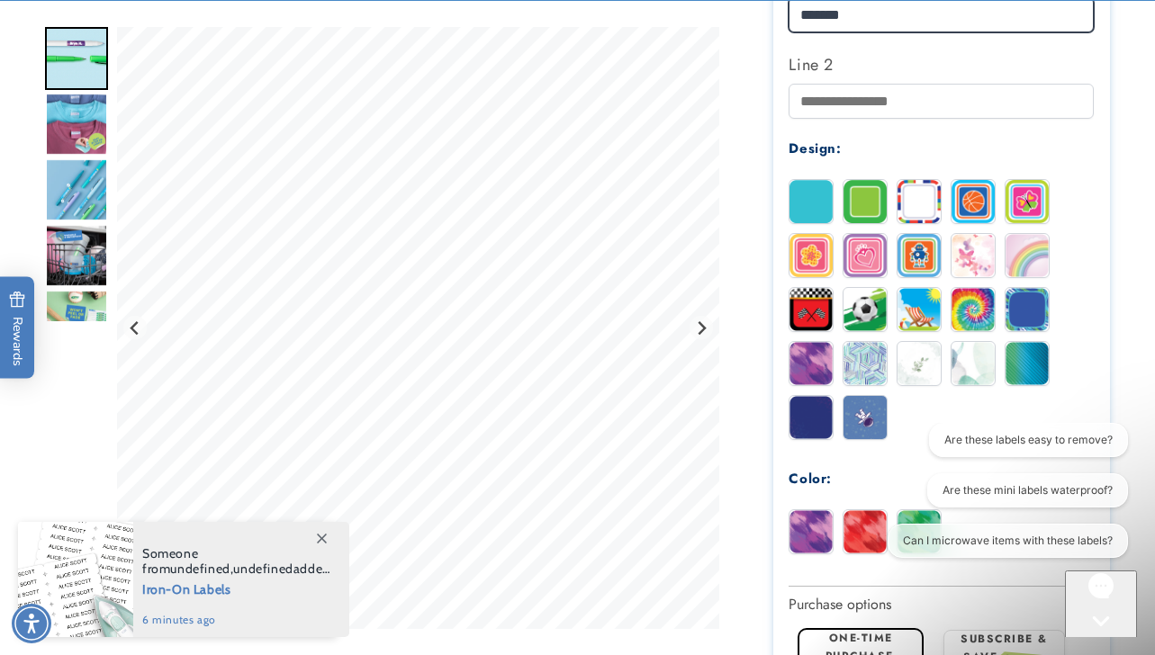
click at [811, 10] on input "*******" at bounding box center [940, 14] width 305 height 35
type input "*******"
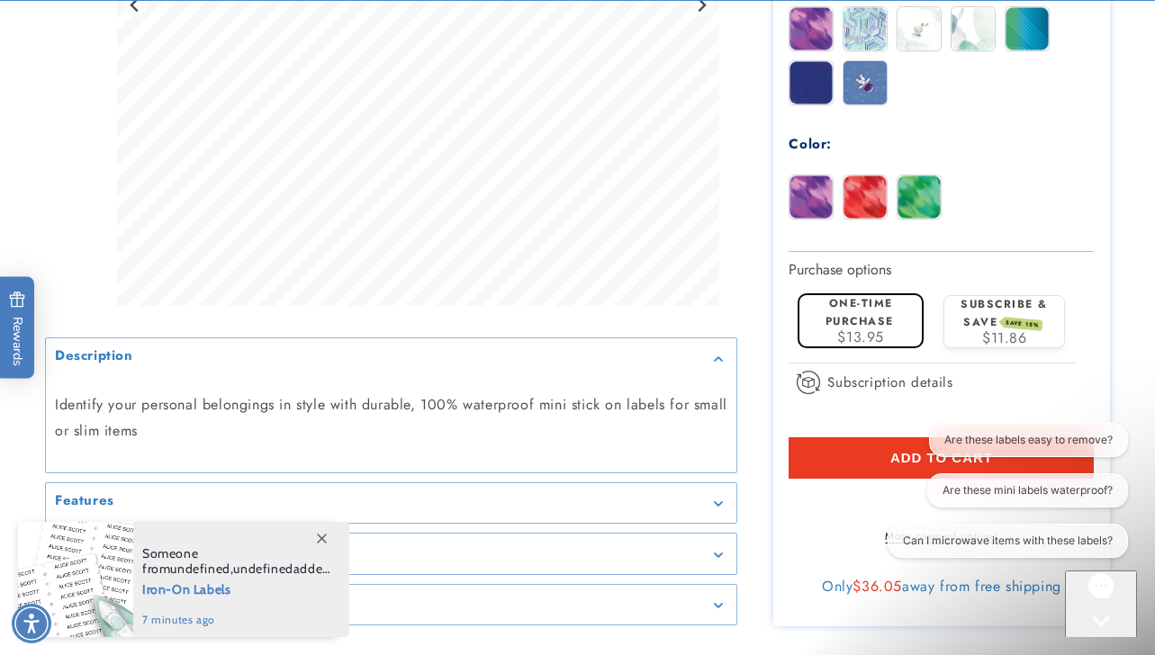
scroll to position [1086, 0]
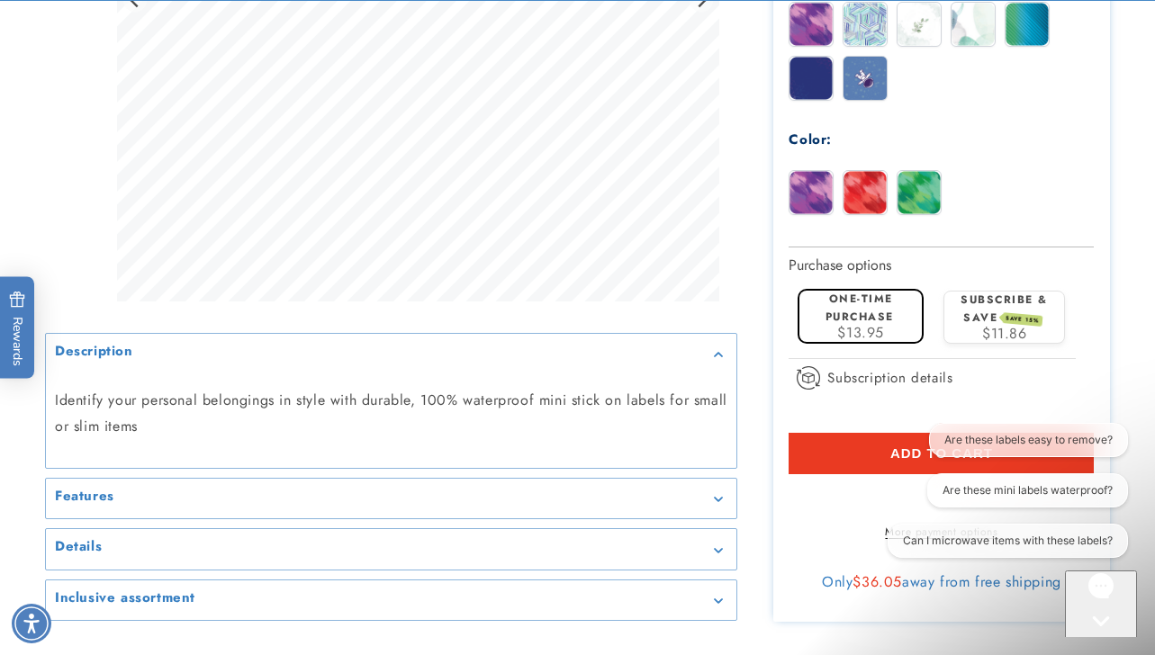
click at [794, 448] on button "Add to cart" at bounding box center [940, 453] width 305 height 41
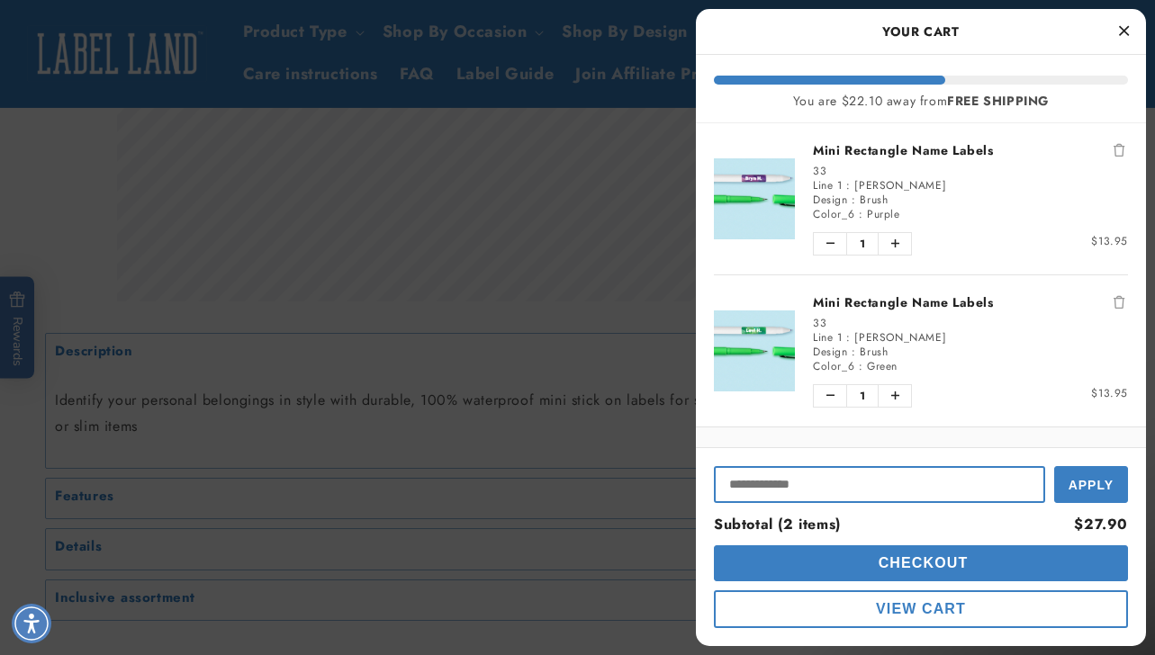
click at [874, 494] on input "Input Discount" at bounding box center [879, 484] width 331 height 37
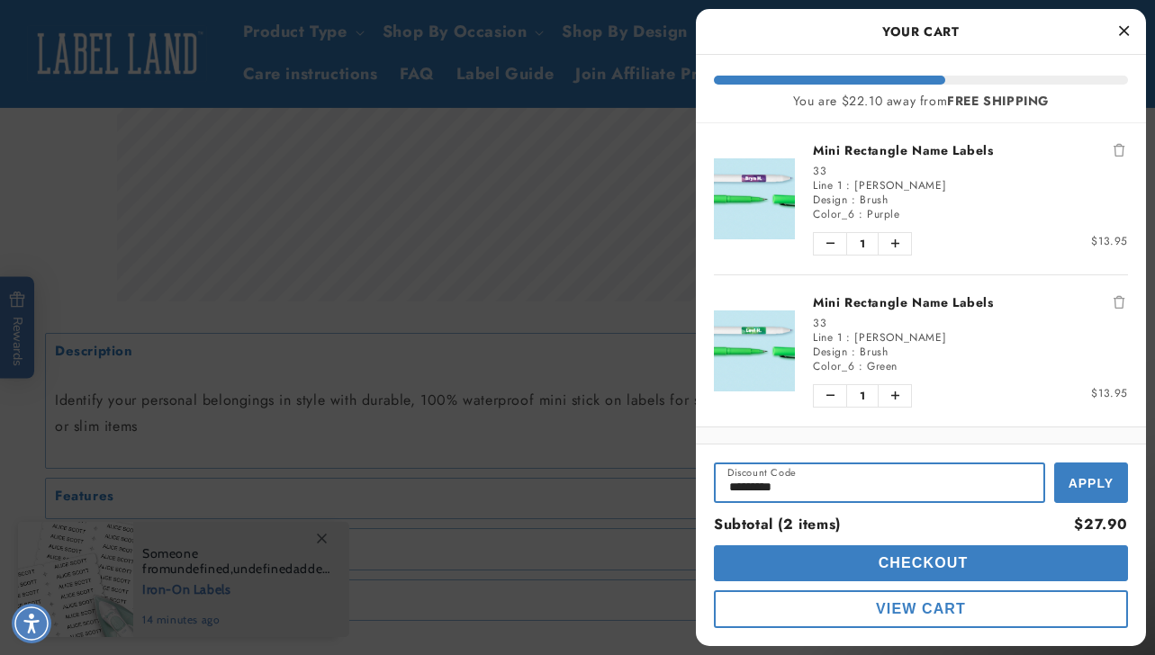
type input "*********"
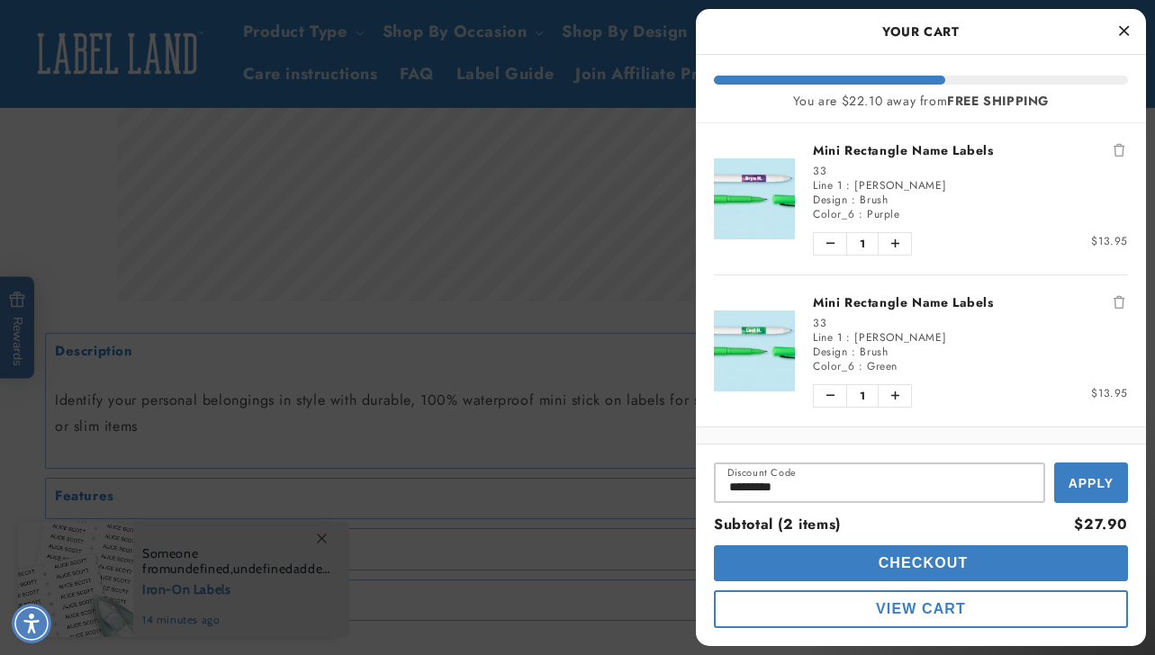
click at [1101, 499] on button "Apply" at bounding box center [1091, 483] width 74 height 40
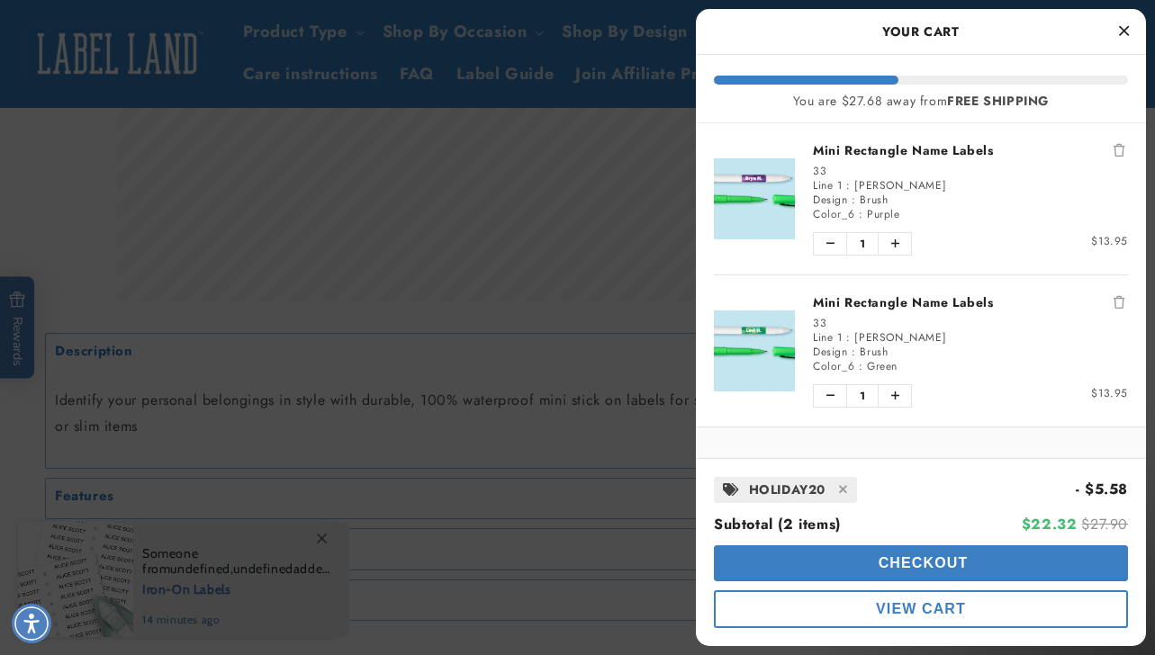
click at [968, 569] on span "Checkout" at bounding box center [921, 562] width 94 height 15
click at [598, 352] on div at bounding box center [577, 327] width 1155 height 655
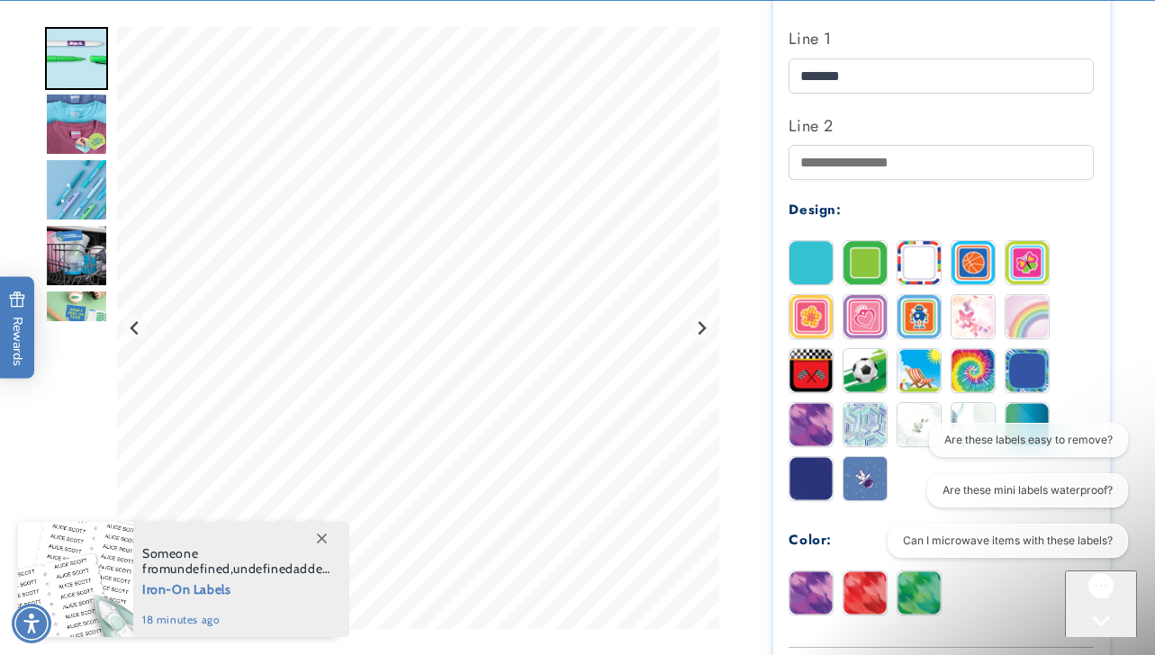
scroll to position [688, 0]
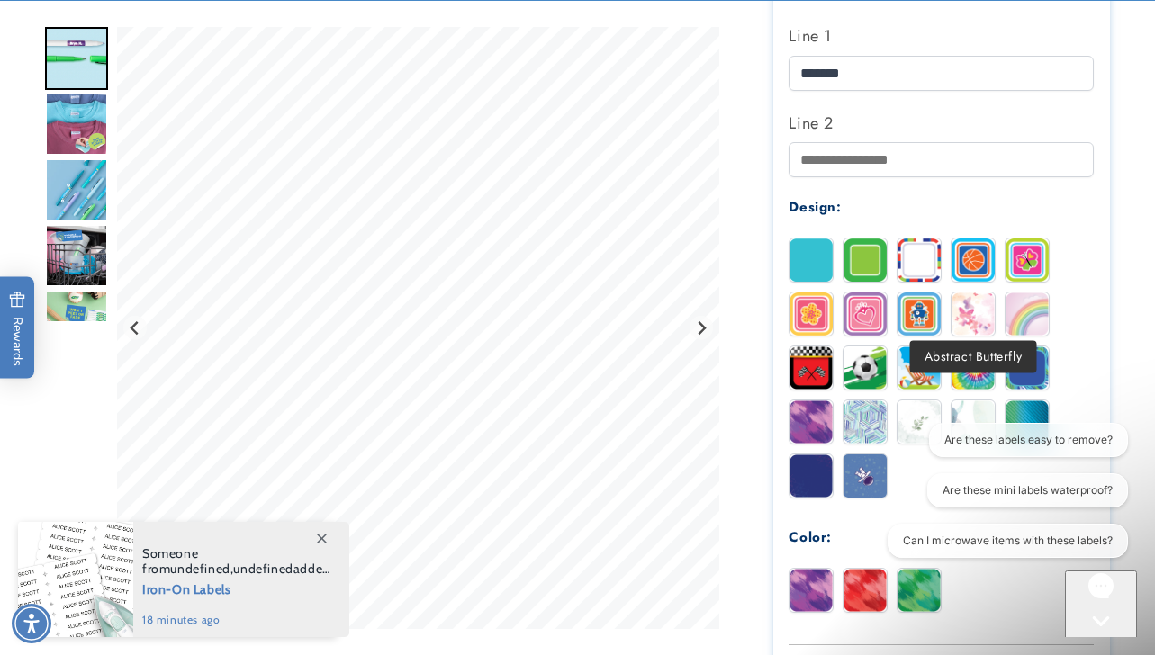
click at [975, 310] on img at bounding box center [972, 313] width 43 height 43
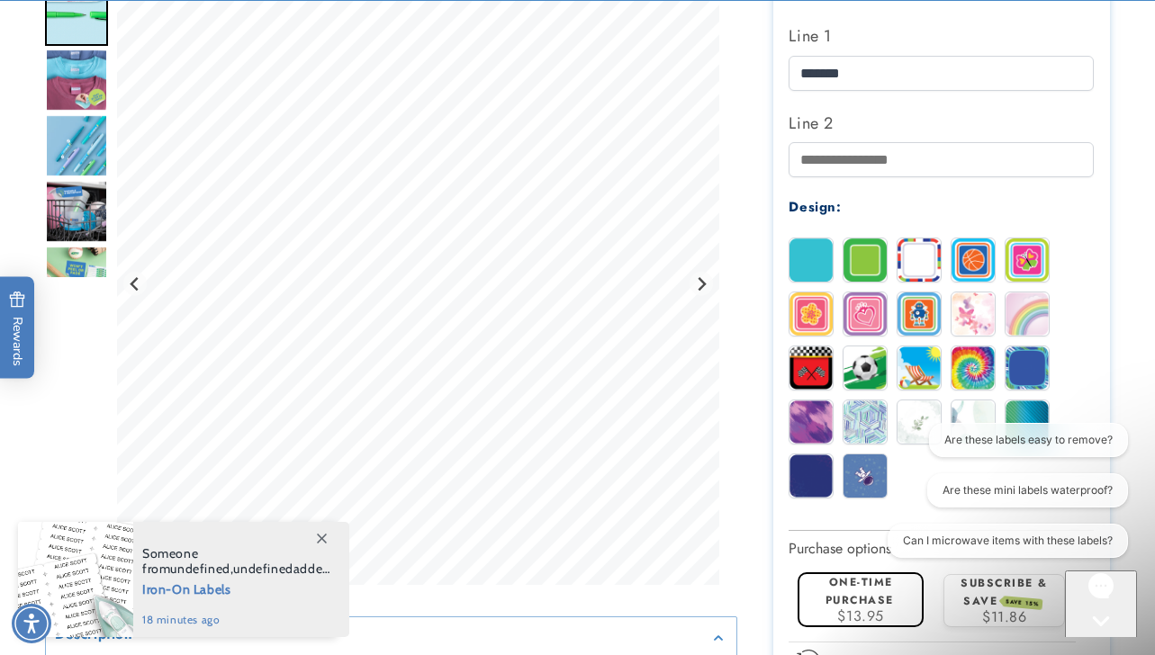
click at [1023, 308] on img at bounding box center [1026, 313] width 43 height 43
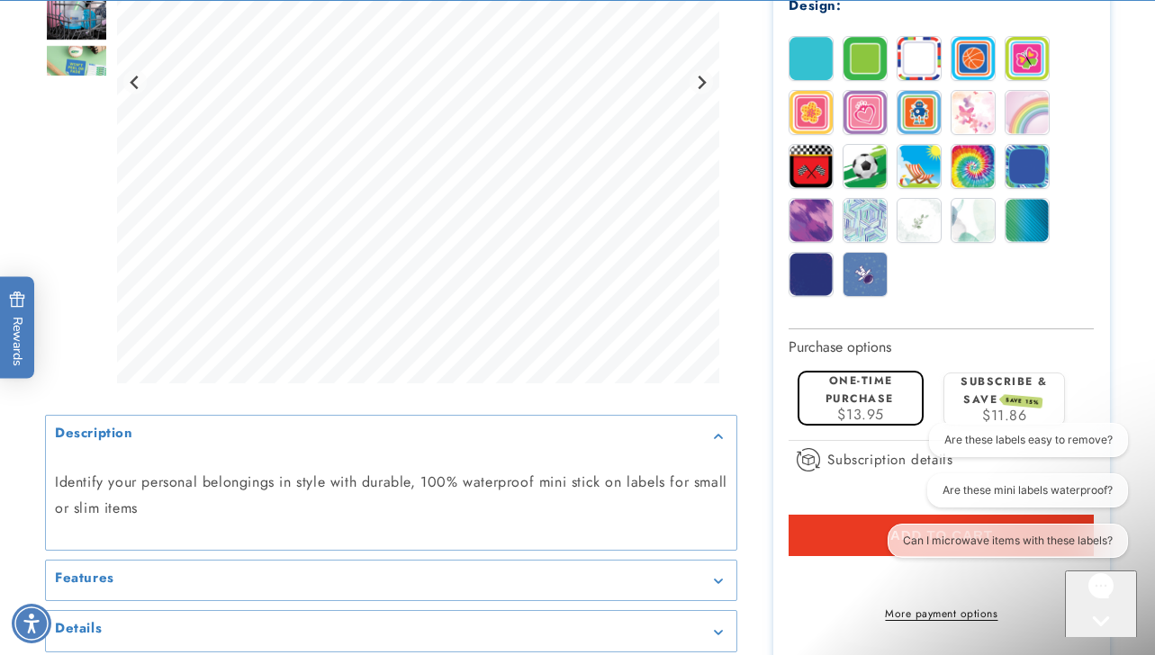
scroll to position [972, 0]
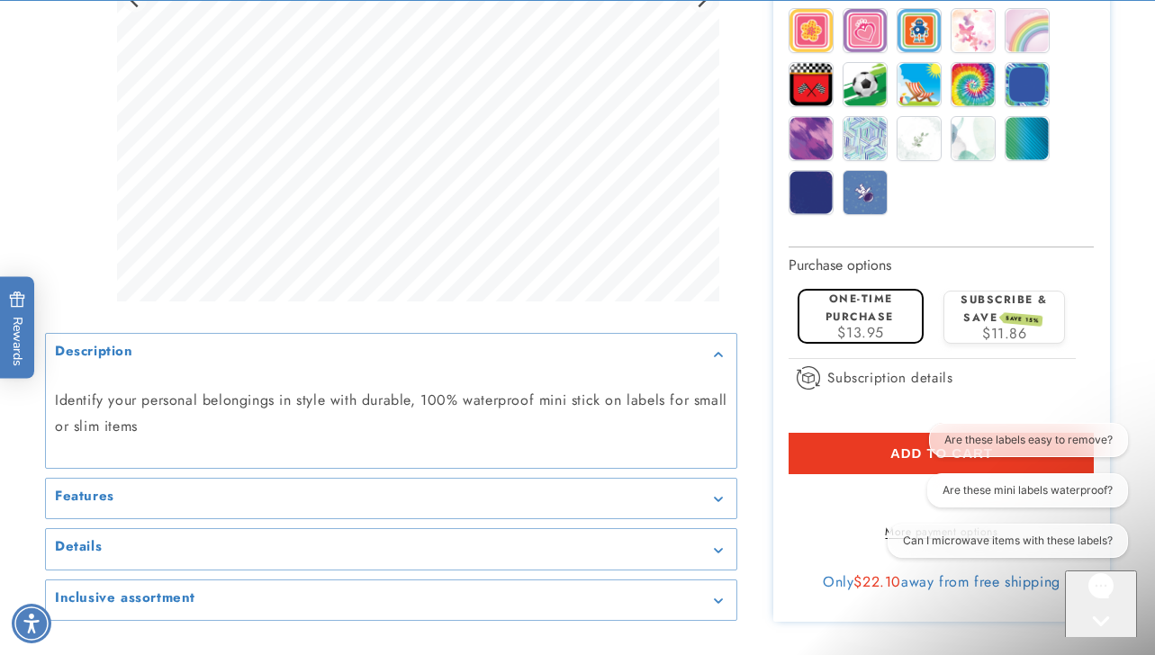
click at [880, 445] on div "Are these labels easy to remove? Are these mini labels waterproof? Can I microw…" at bounding box center [1001, 494] width 254 height 142
click at [848, 454] on button "Add to cart" at bounding box center [940, 453] width 305 height 41
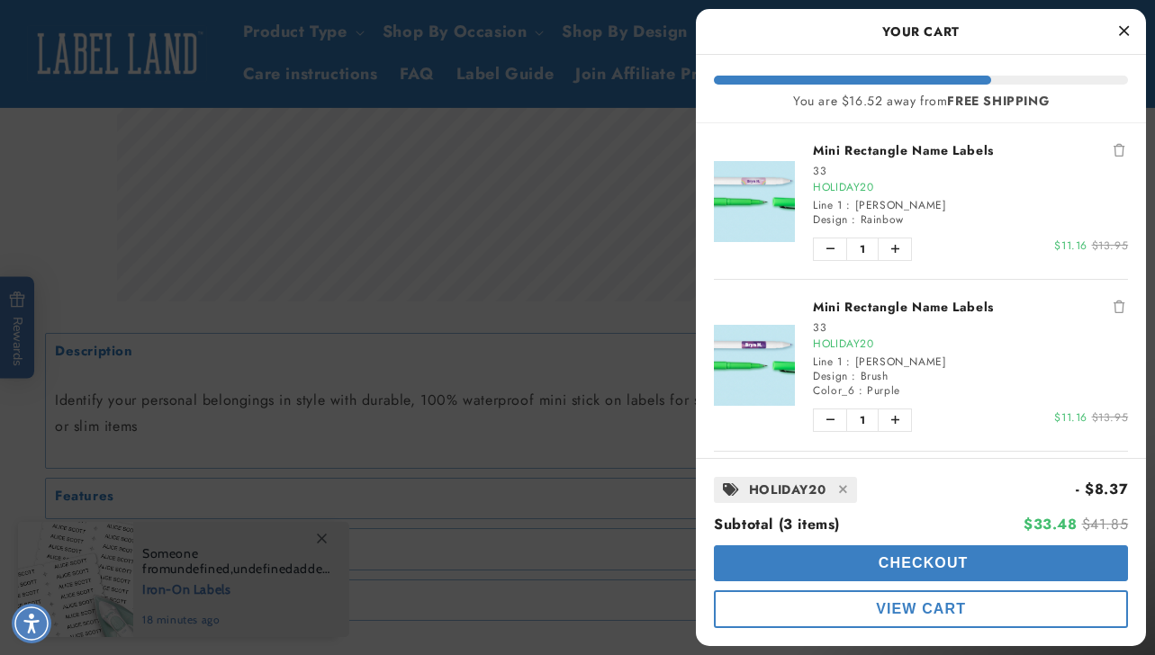
click at [678, 432] on div at bounding box center [577, 327] width 1155 height 655
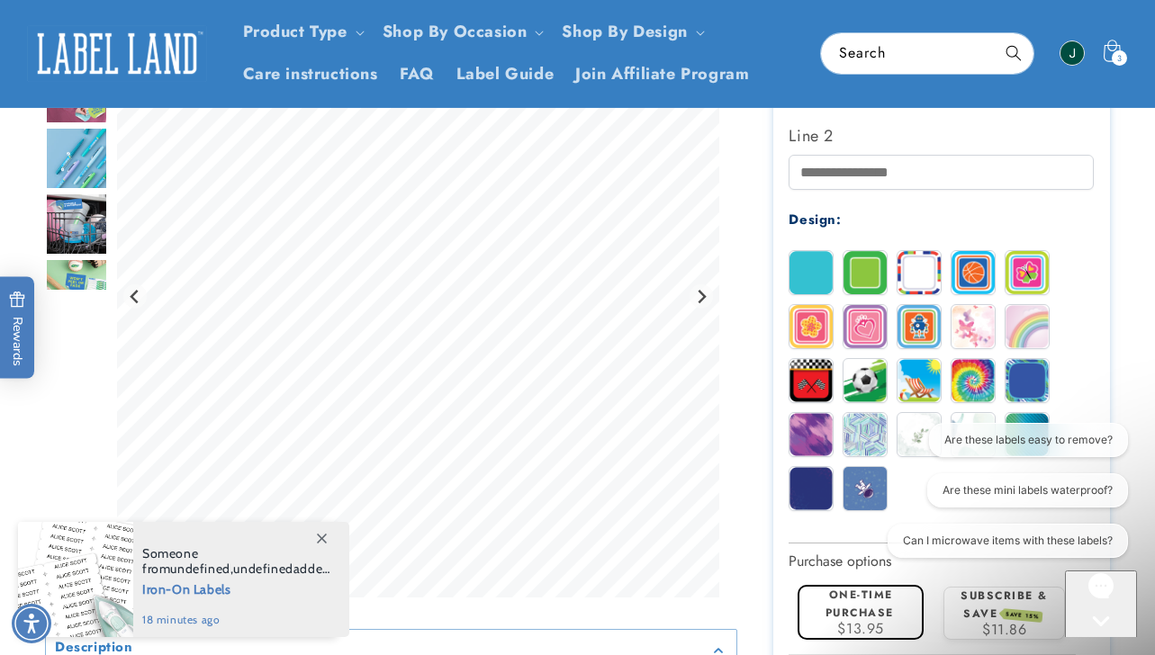
scroll to position [672, 0]
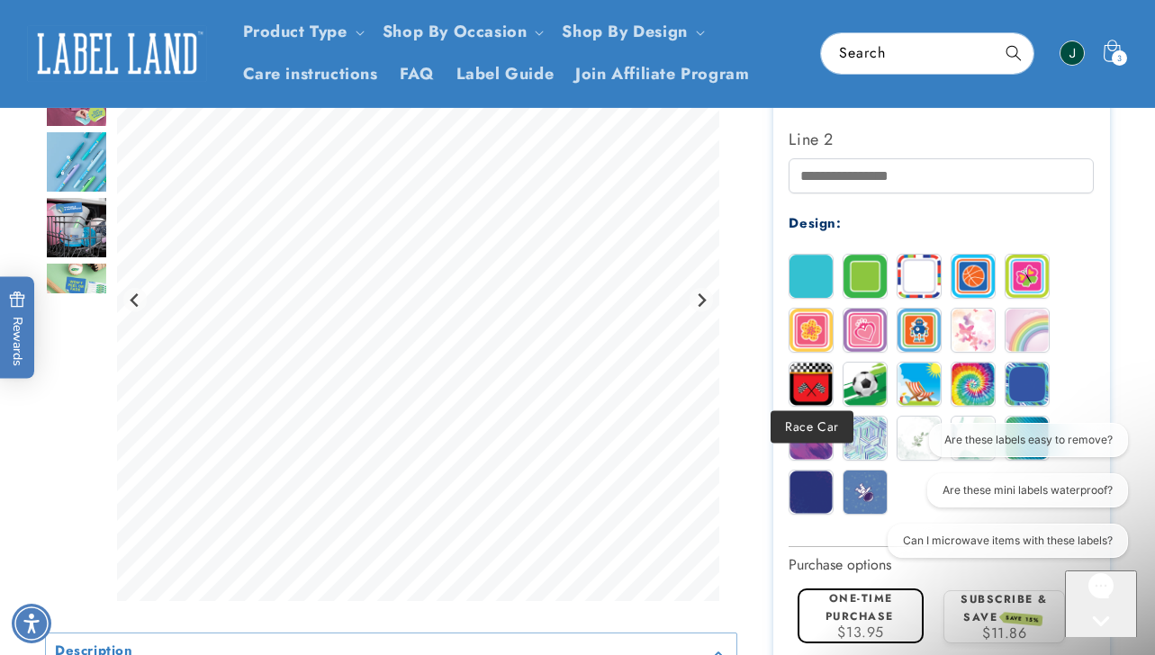
click at [810, 386] on img at bounding box center [810, 384] width 43 height 43
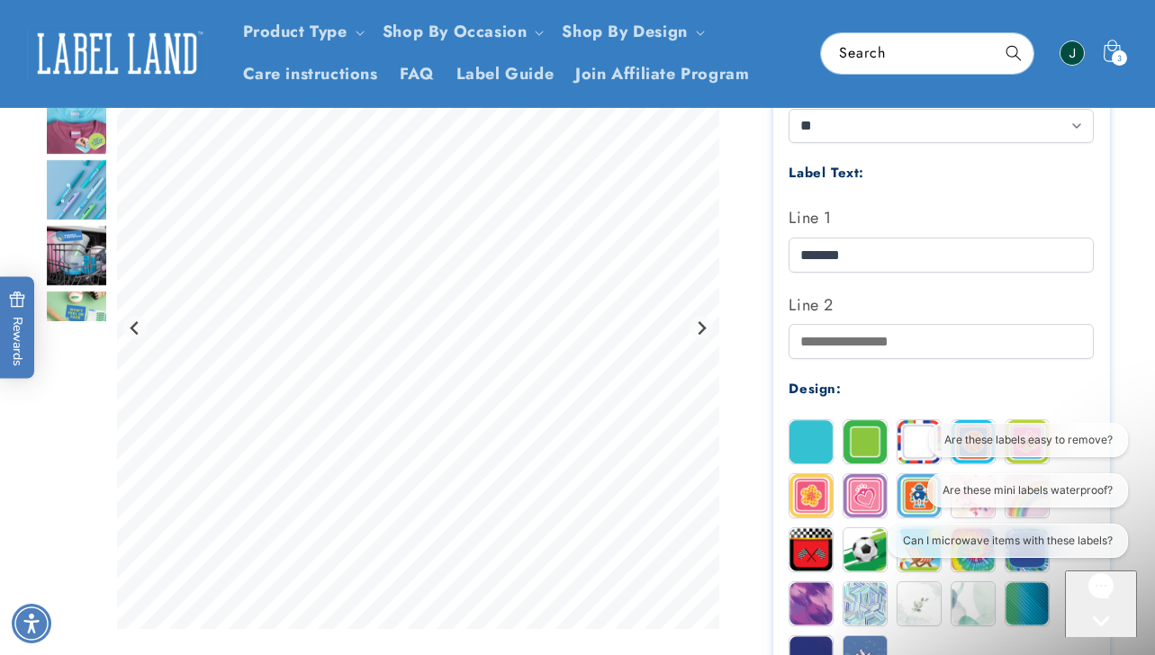
scroll to position [495, 0]
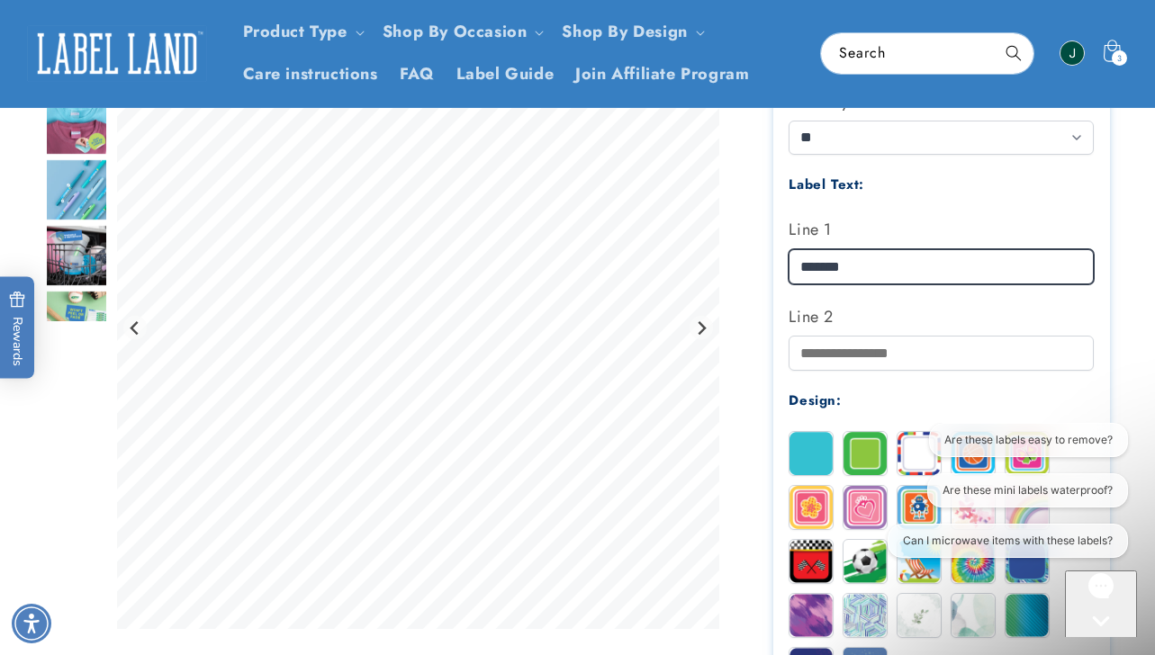
drag, startPoint x: 830, startPoint y: 261, endPoint x: 762, endPoint y: 255, distance: 67.8
click at [762, 259] on div "Mini Rectangle Name Labels Mini Rectangle Name Labels 278 Reviews Estimated Del…" at bounding box center [923, 412] width 373 height 1373
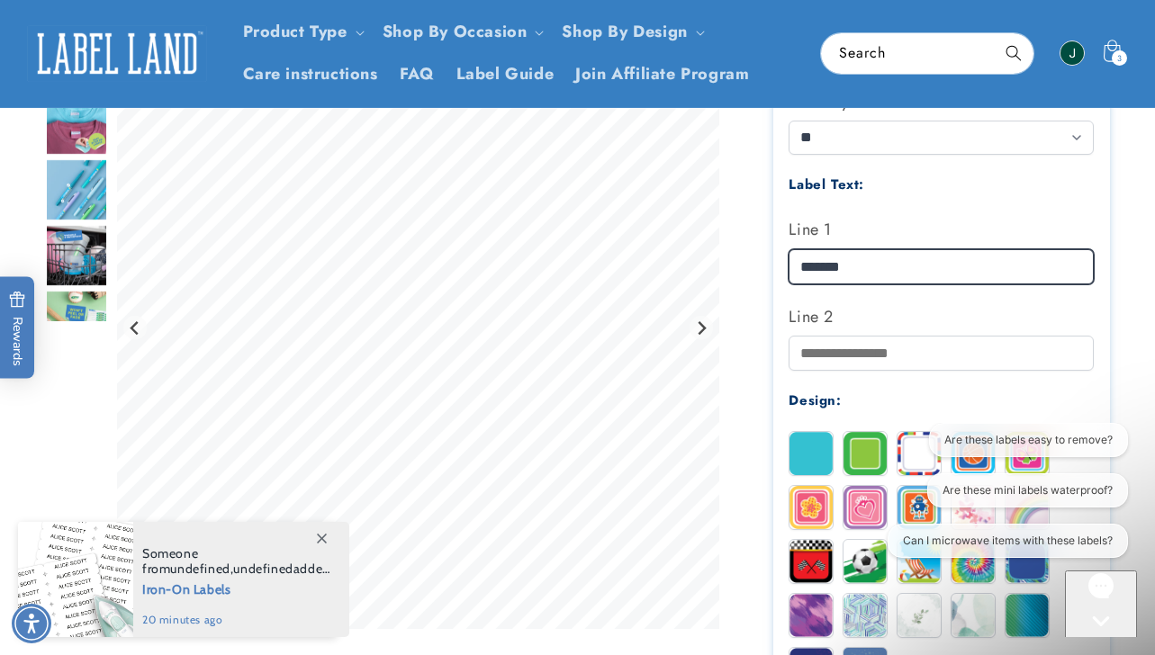
type input "*******"
click at [759, 373] on div "Mini Rectangle Name Labels Mini Rectangle Name Labels 278 Reviews Estimated Del…" at bounding box center [923, 412] width 373 height 1373
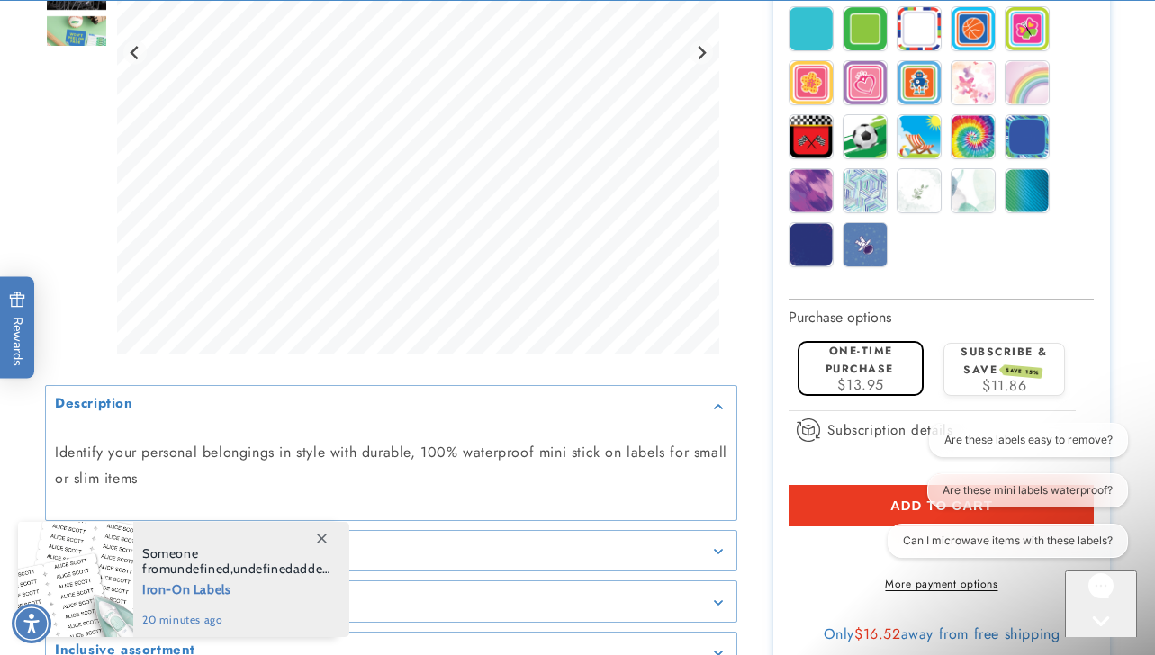
scroll to position [921, 0]
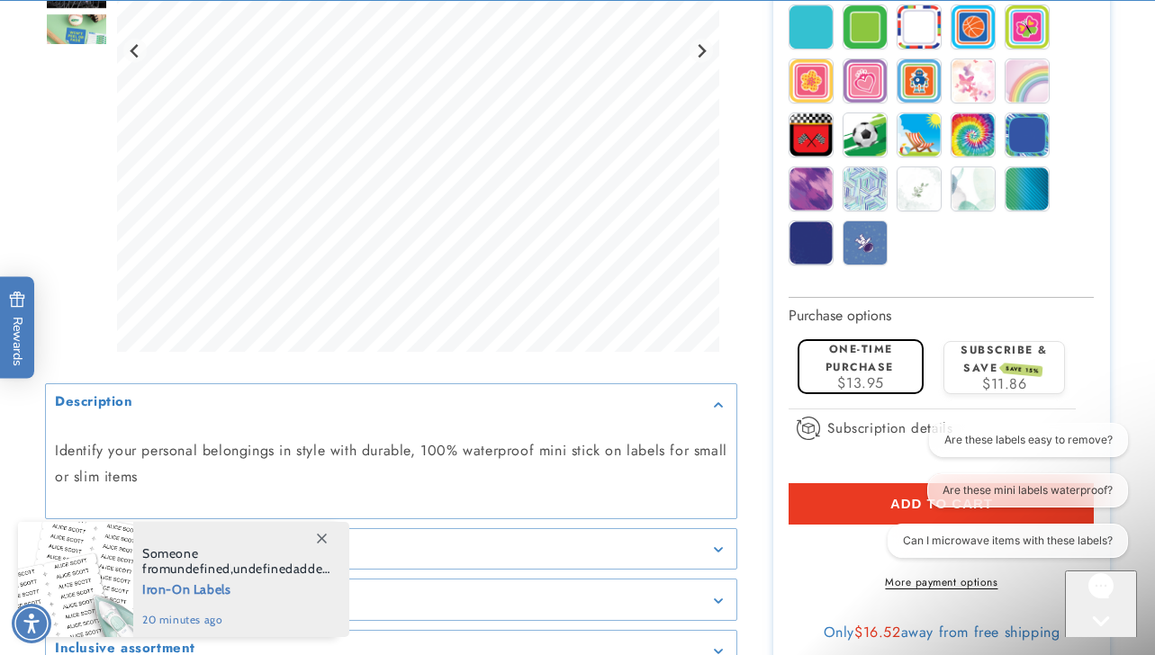
click at [793, 497] on button "Add to cart" at bounding box center [940, 503] width 305 height 41
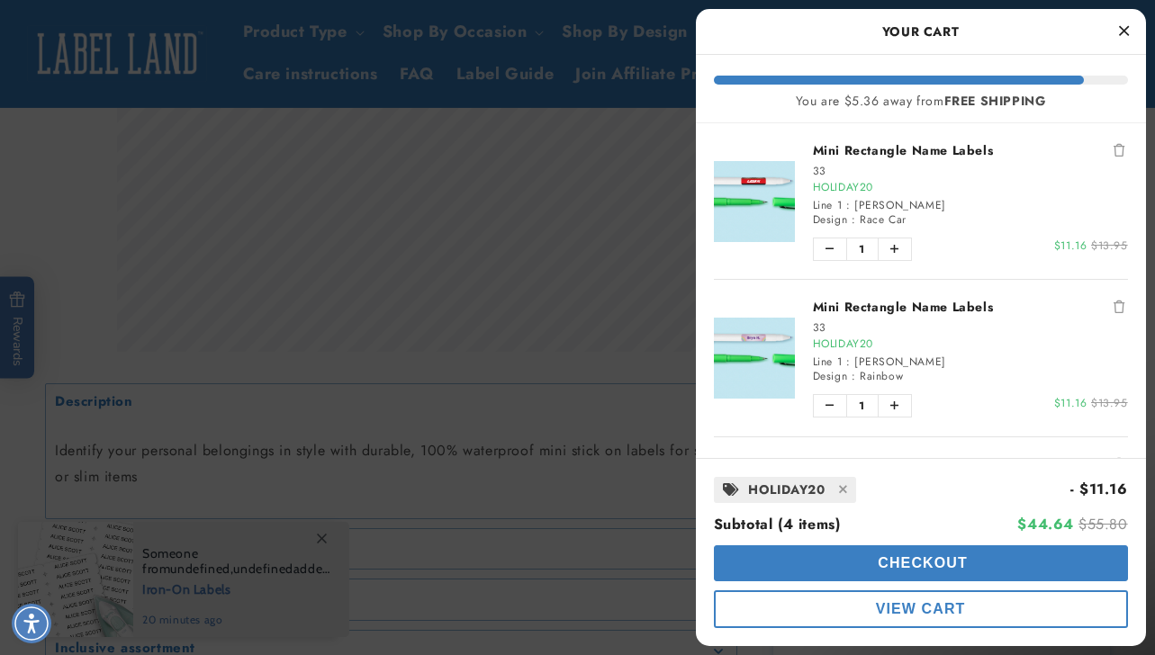
click at [654, 350] on div at bounding box center [577, 327] width 1155 height 655
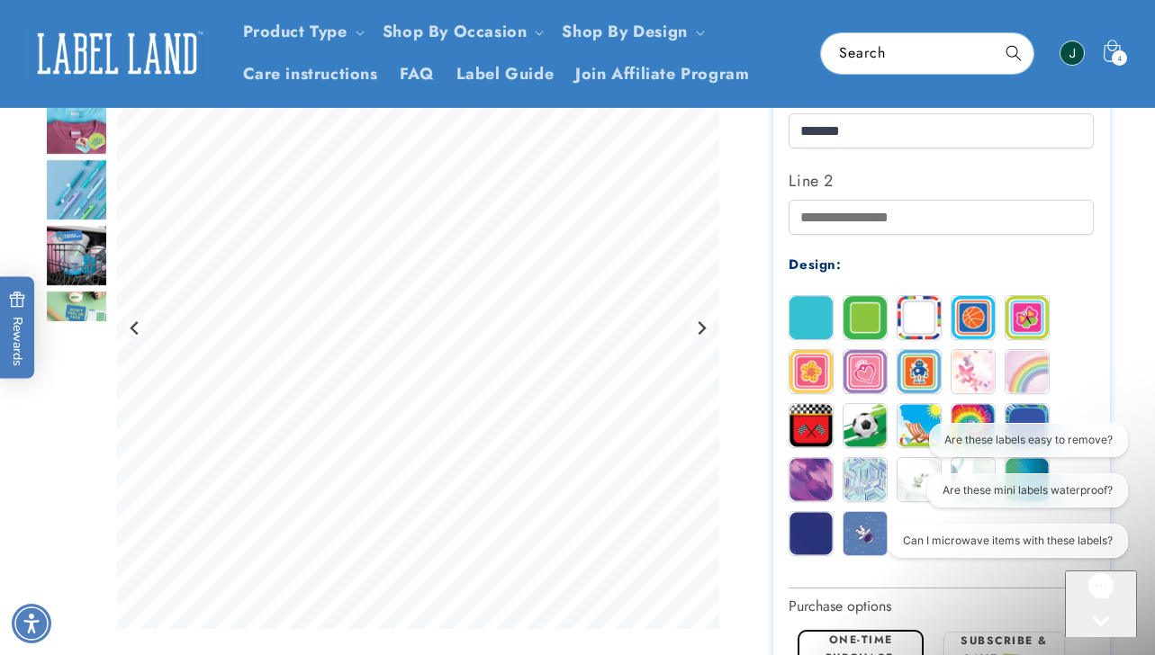
scroll to position [628, 0]
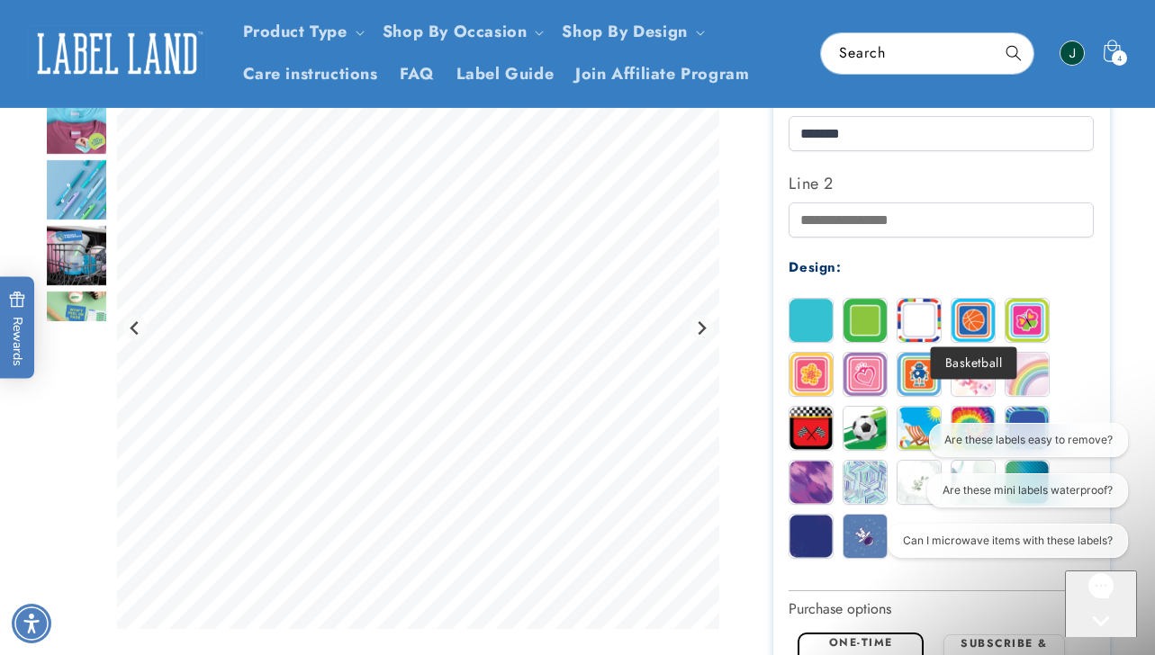
click at [977, 311] on img at bounding box center [972, 320] width 43 height 43
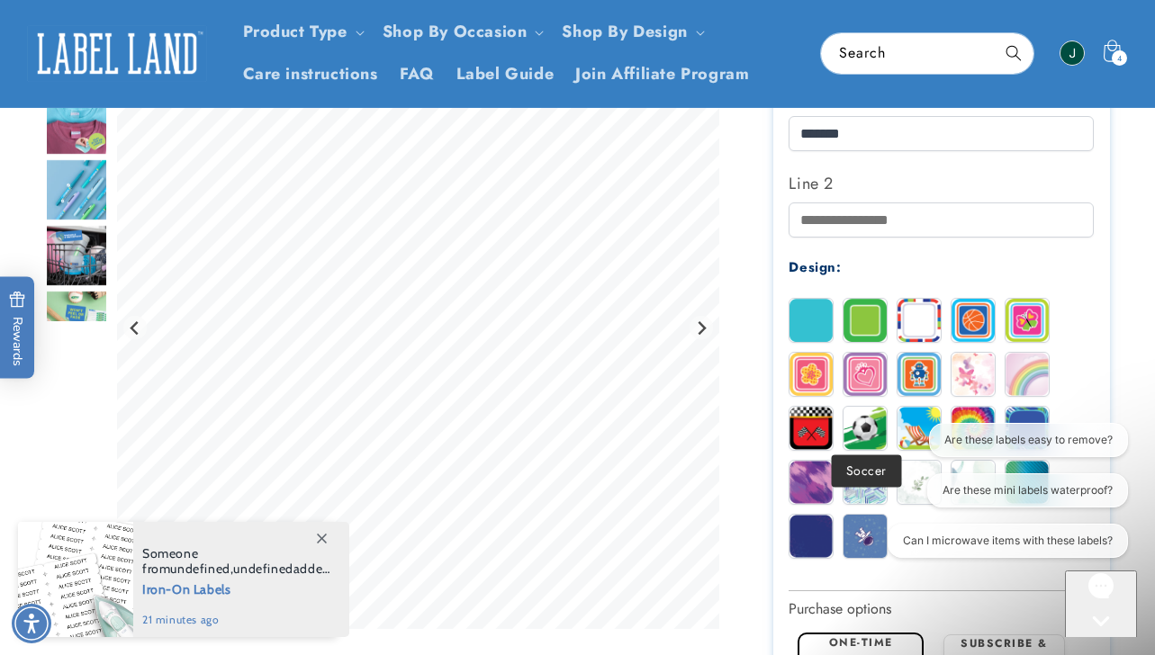
click at [853, 427] on img at bounding box center [864, 428] width 43 height 43
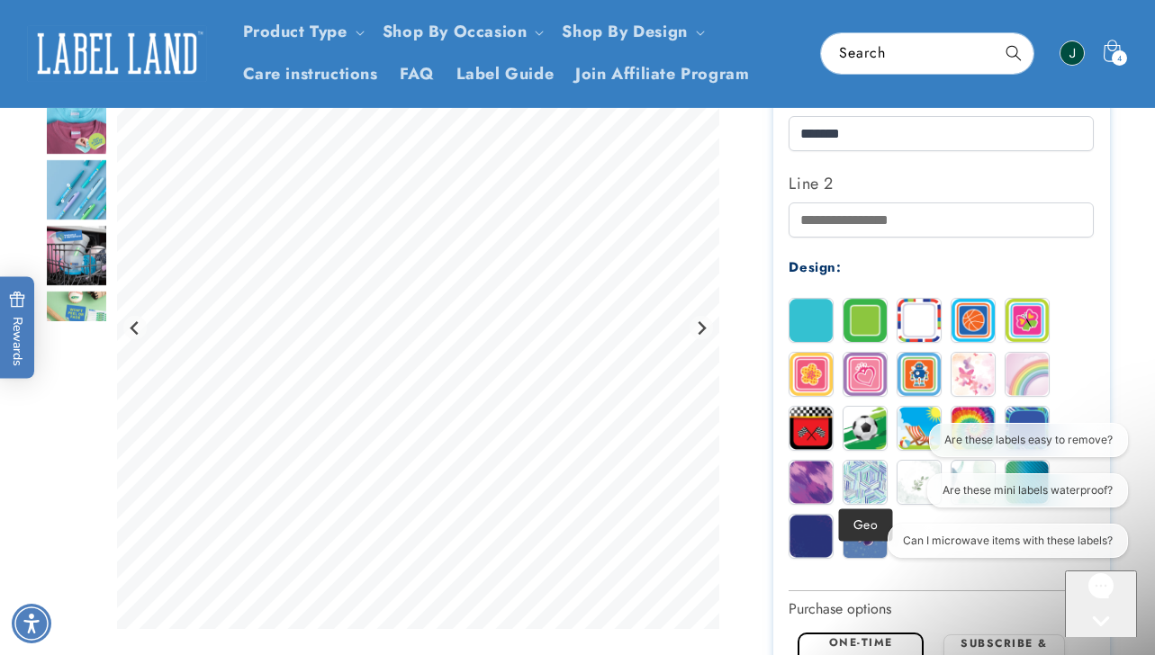
click at [854, 476] on img at bounding box center [864, 482] width 43 height 43
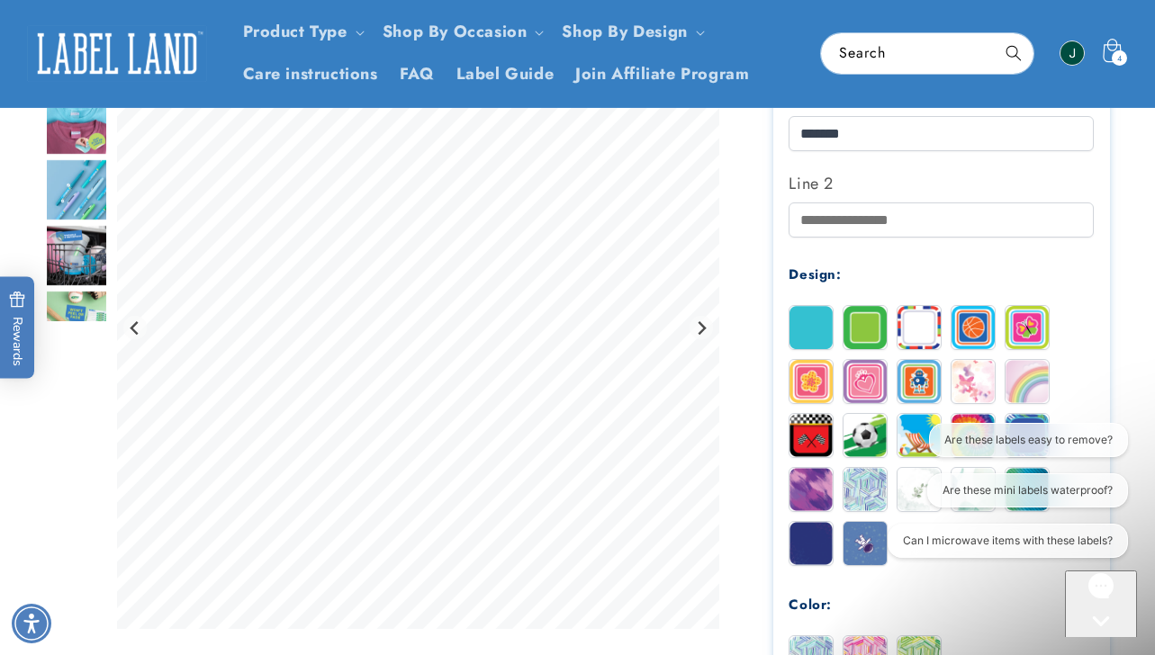
click at [1112, 57] on div "4 4 items" at bounding box center [1118, 57] width 15 height 15
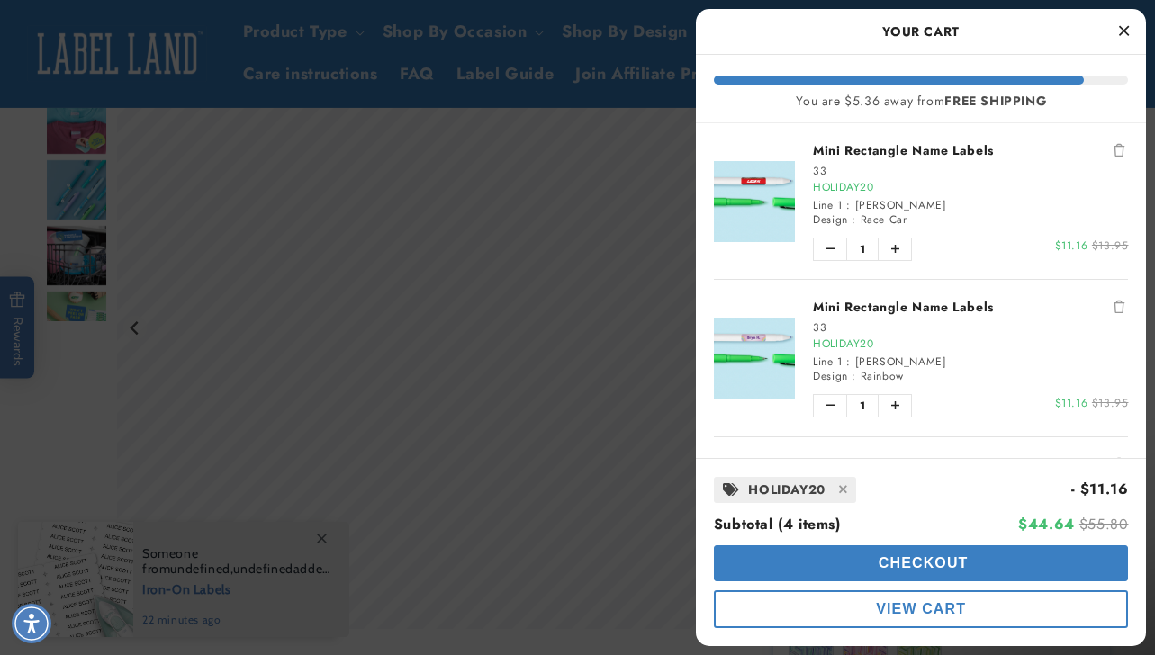
click at [923, 569] on span "Checkout" at bounding box center [921, 562] width 94 height 15
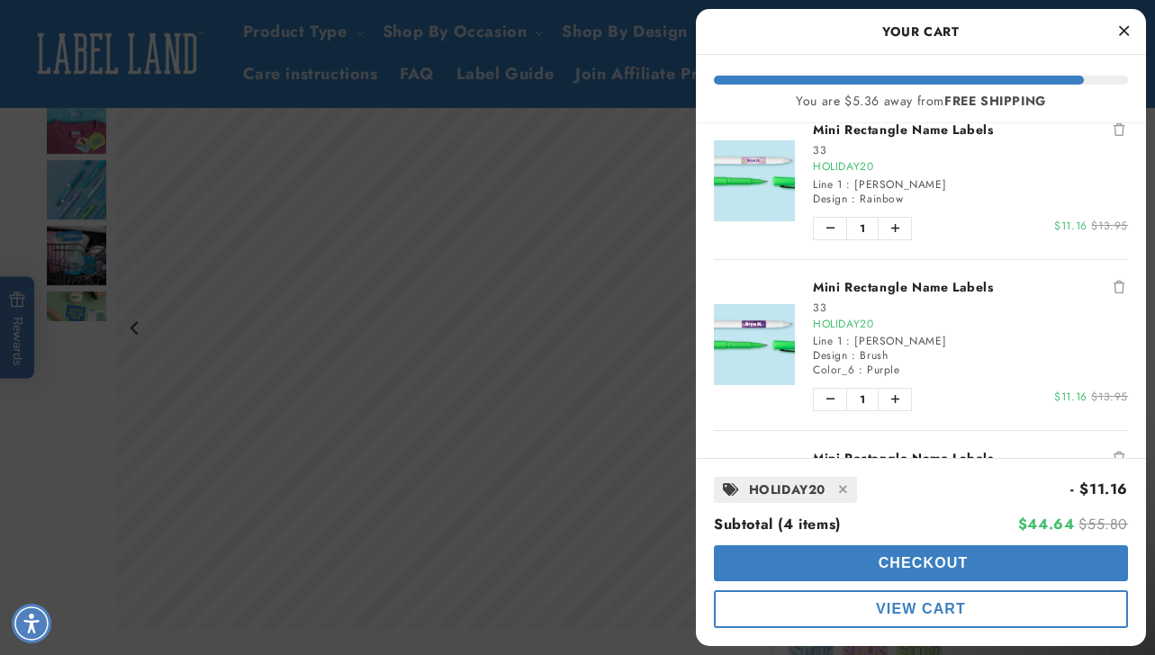
scroll to position [179, 0]
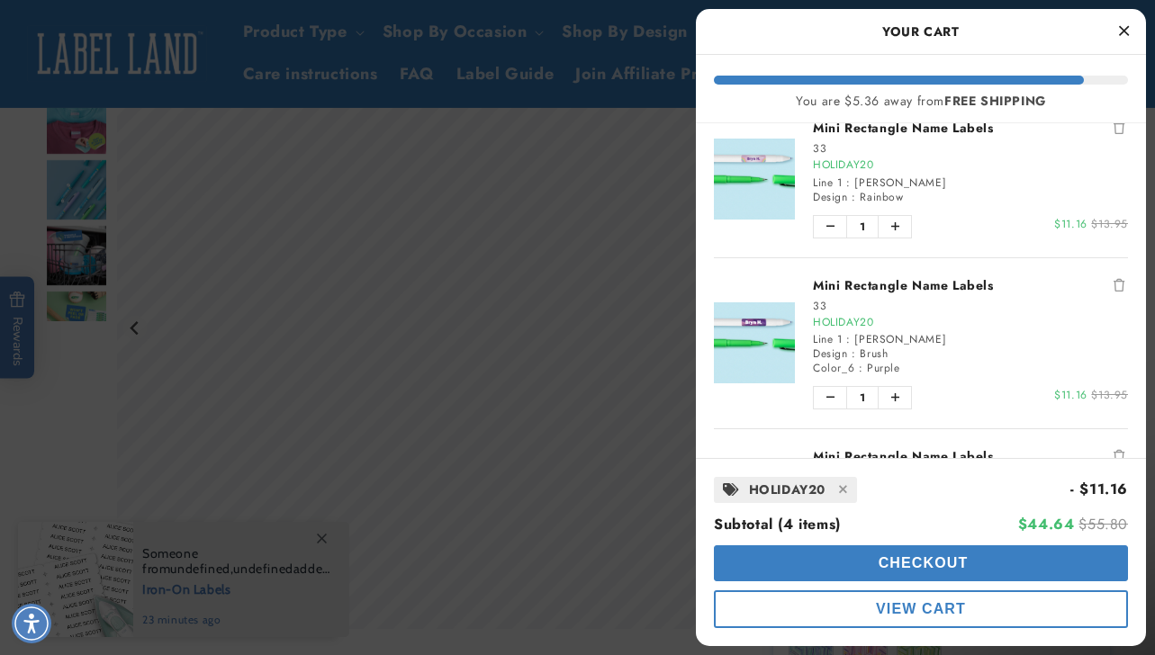
click at [1115, 285] on icon "Remove Mini Rectangle Name Labels" at bounding box center [1118, 285] width 11 height 13
click at [1119, 282] on icon "Remove Mini Rectangle Name Labels" at bounding box center [1118, 285] width 11 height 13
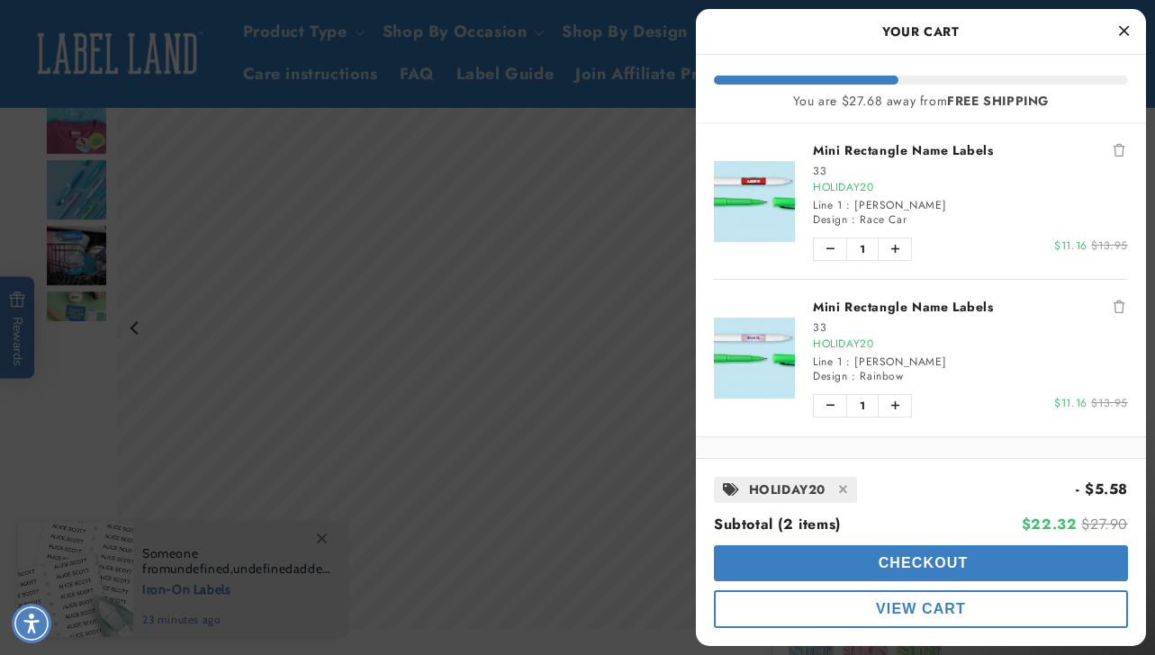
scroll to position [0, 0]
click at [970, 577] on button "Checkout" at bounding box center [921, 563] width 414 height 36
